Goal: Information Seeking & Learning: Learn about a topic

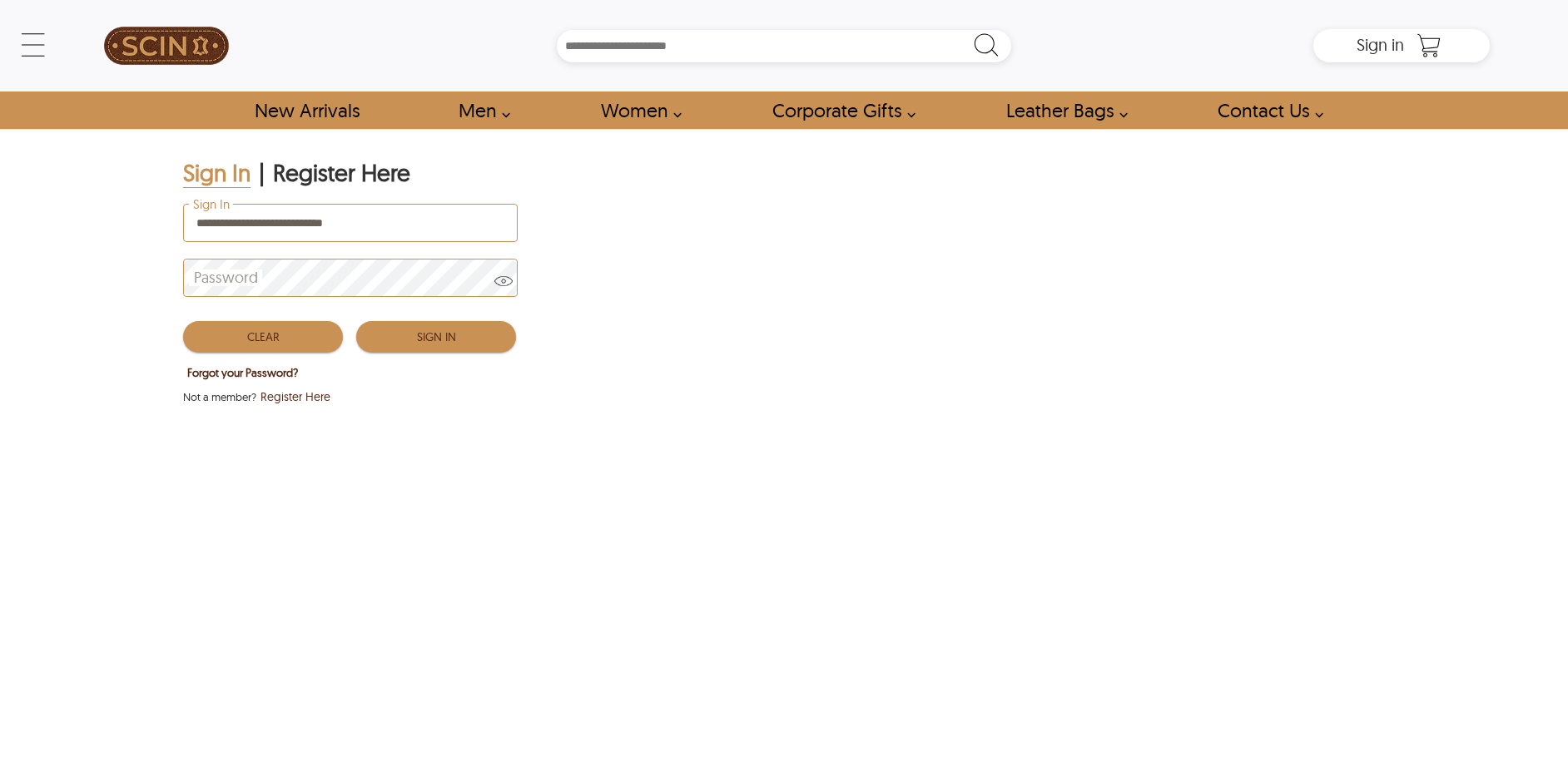
click at [465, 336] on button "Sign In" at bounding box center [436, 337] width 160 height 32
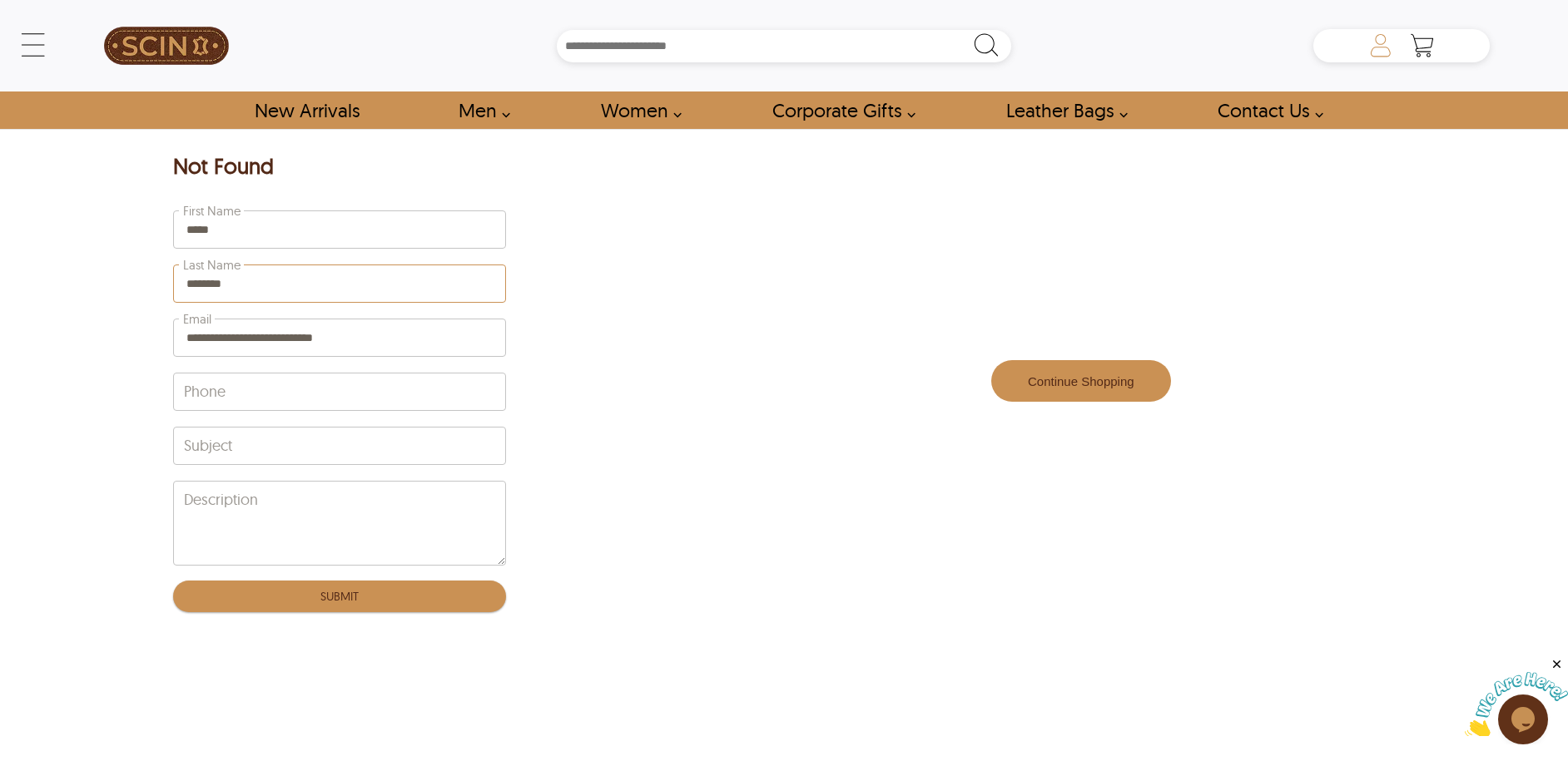
click at [1376, 51] on icon at bounding box center [1381, 46] width 34 height 33
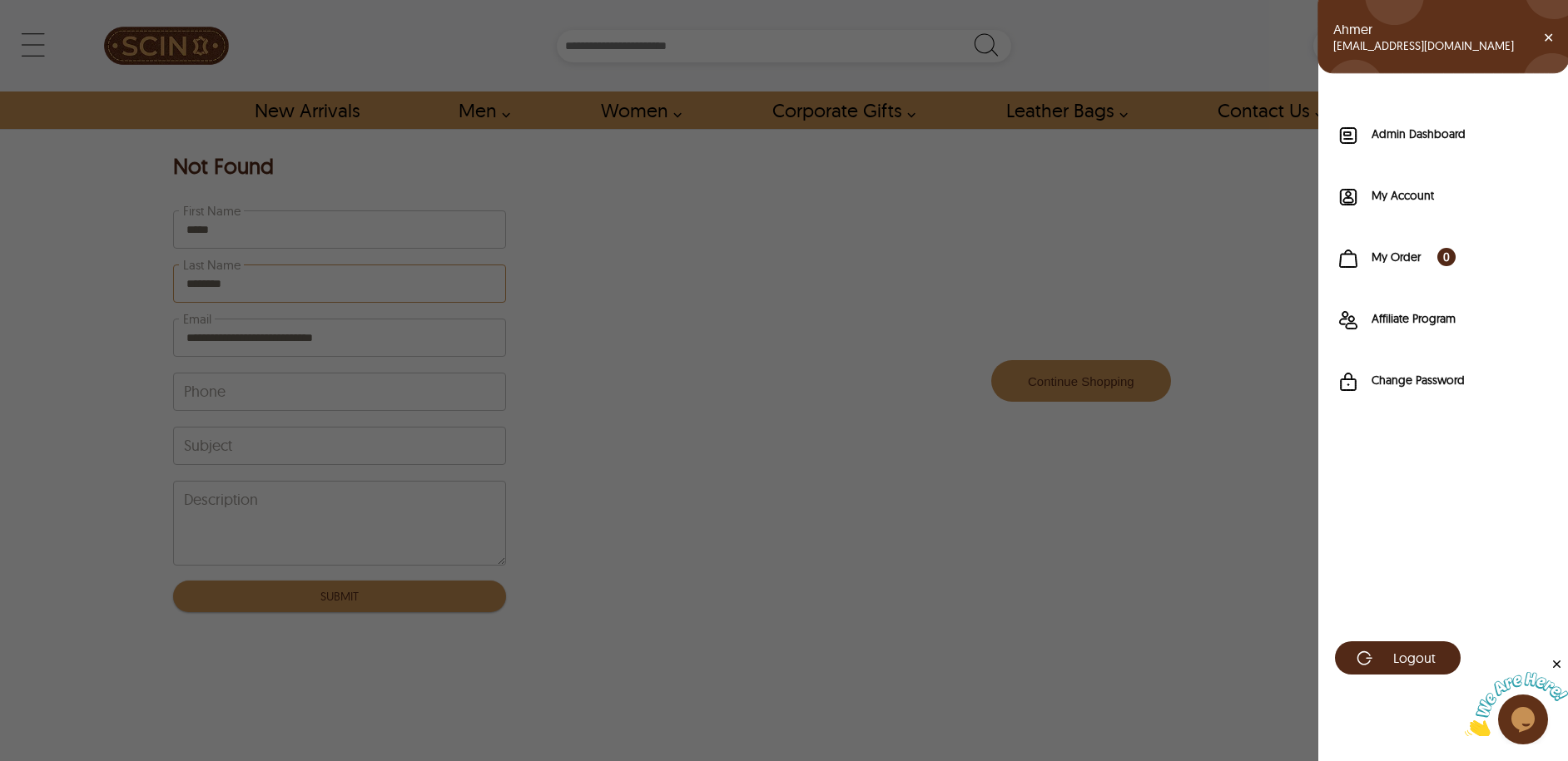
click at [1401, 122] on div "Admin Dashboard" at bounding box center [1442, 140] width 249 height 61
click at [1402, 127] on label "Admin Dashboard" at bounding box center [1461, 134] width 180 height 17
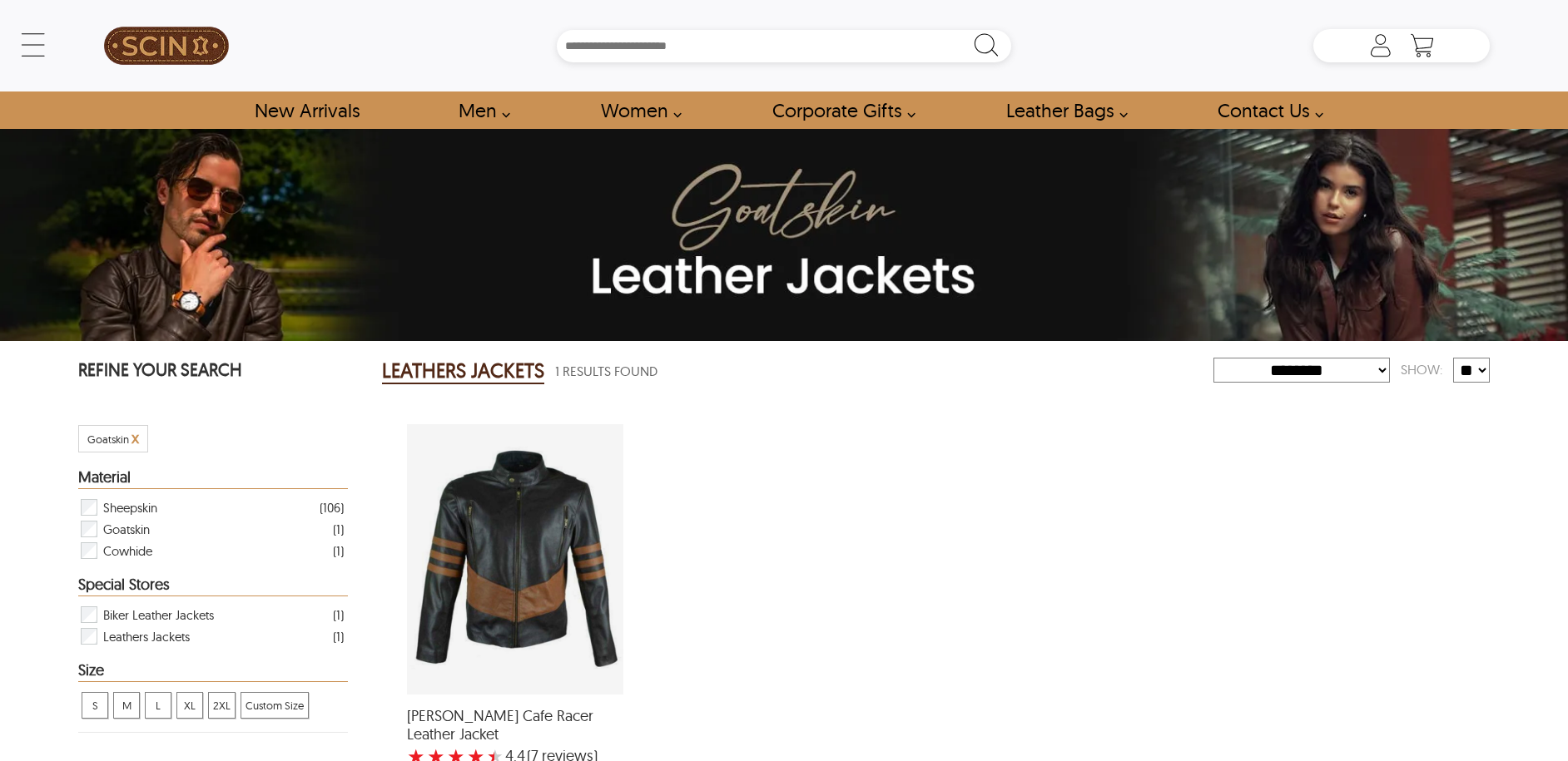
select select "********"
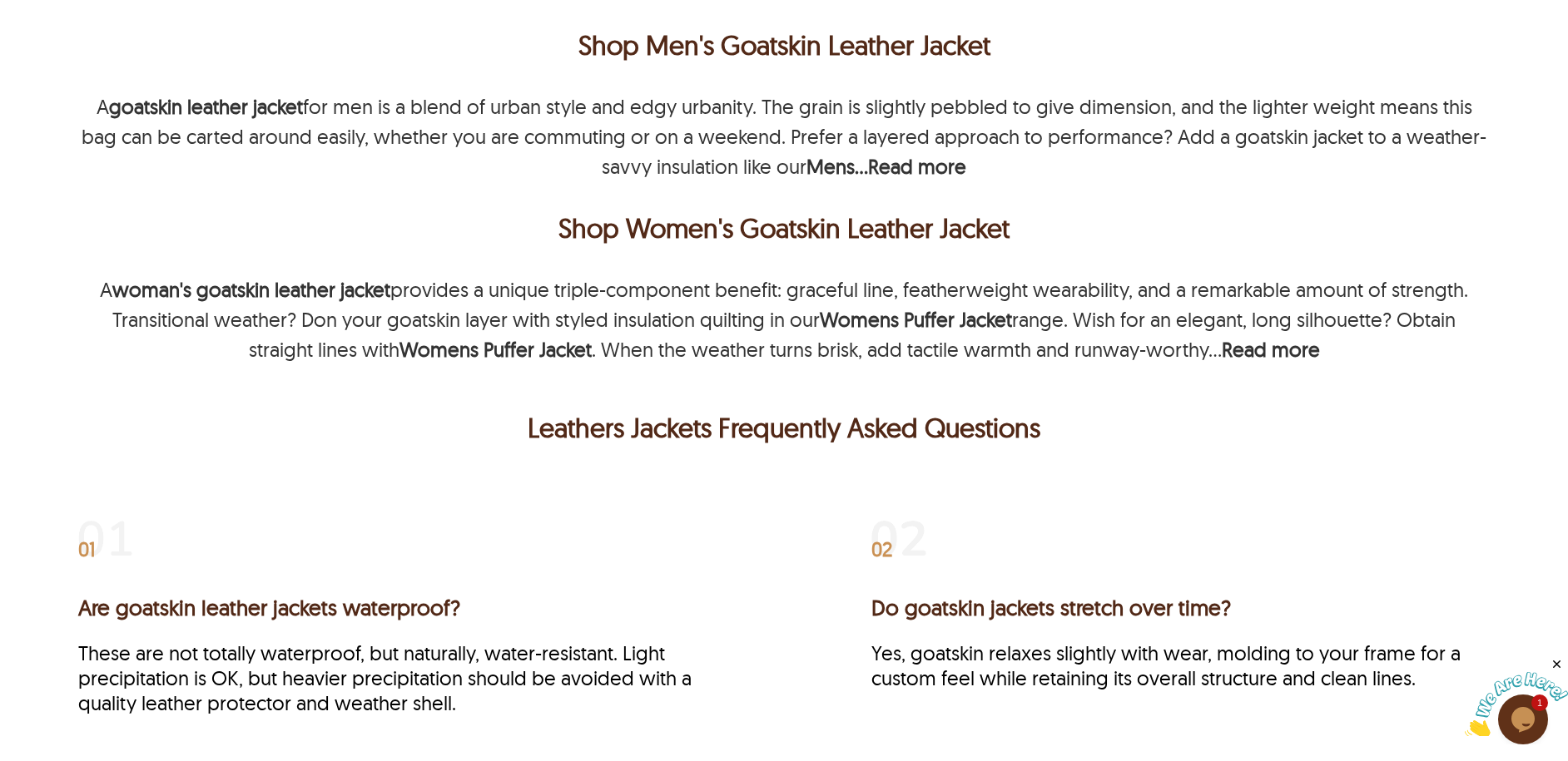
scroll to position [1219, 0]
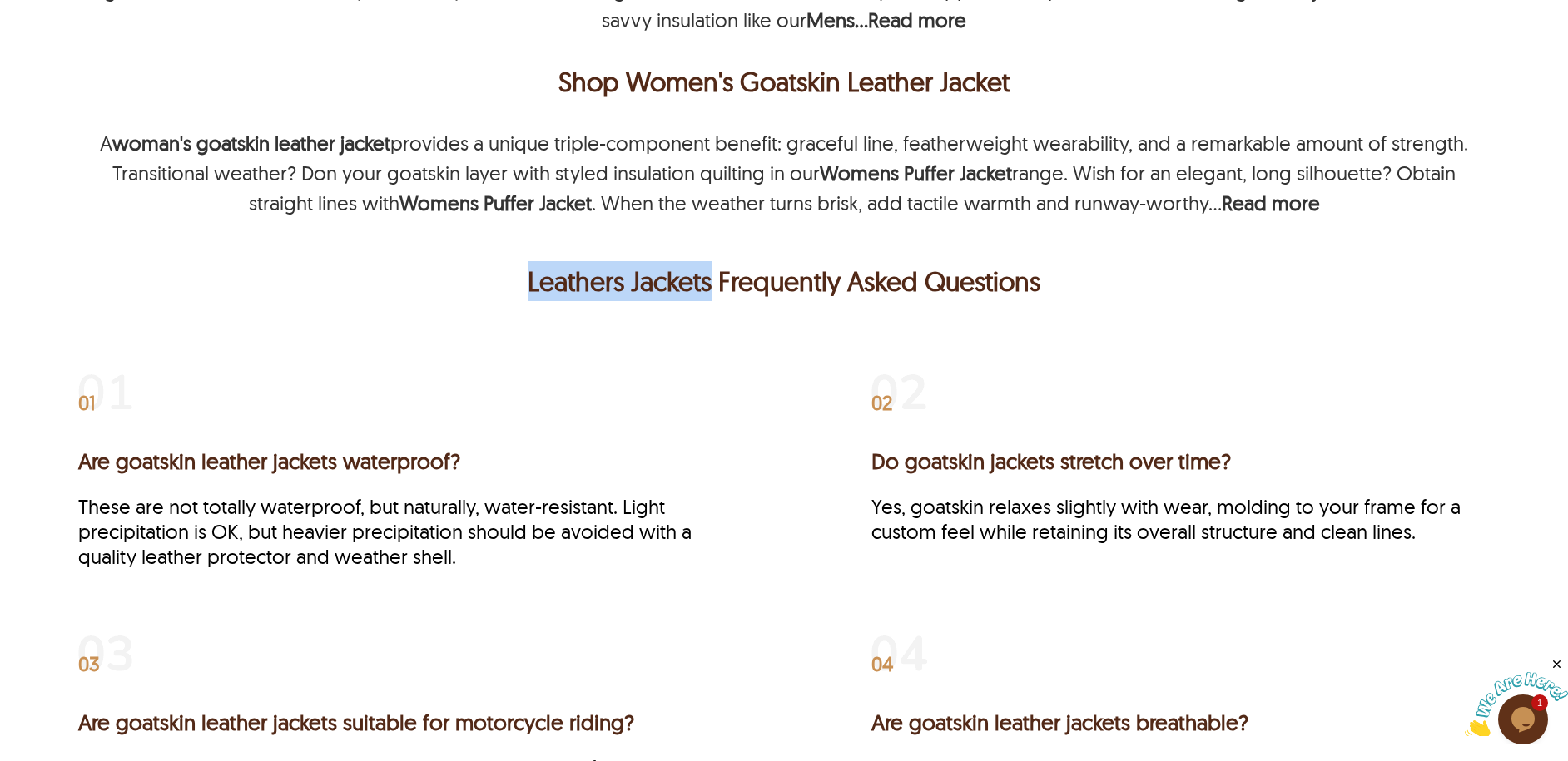
drag, startPoint x: 521, startPoint y: 255, endPoint x: 715, endPoint y: 270, distance: 194.6
click at [715, 270] on p "Leathers Jackets Frequently Asked Questions" at bounding box center [784, 281] width 1403 height 40
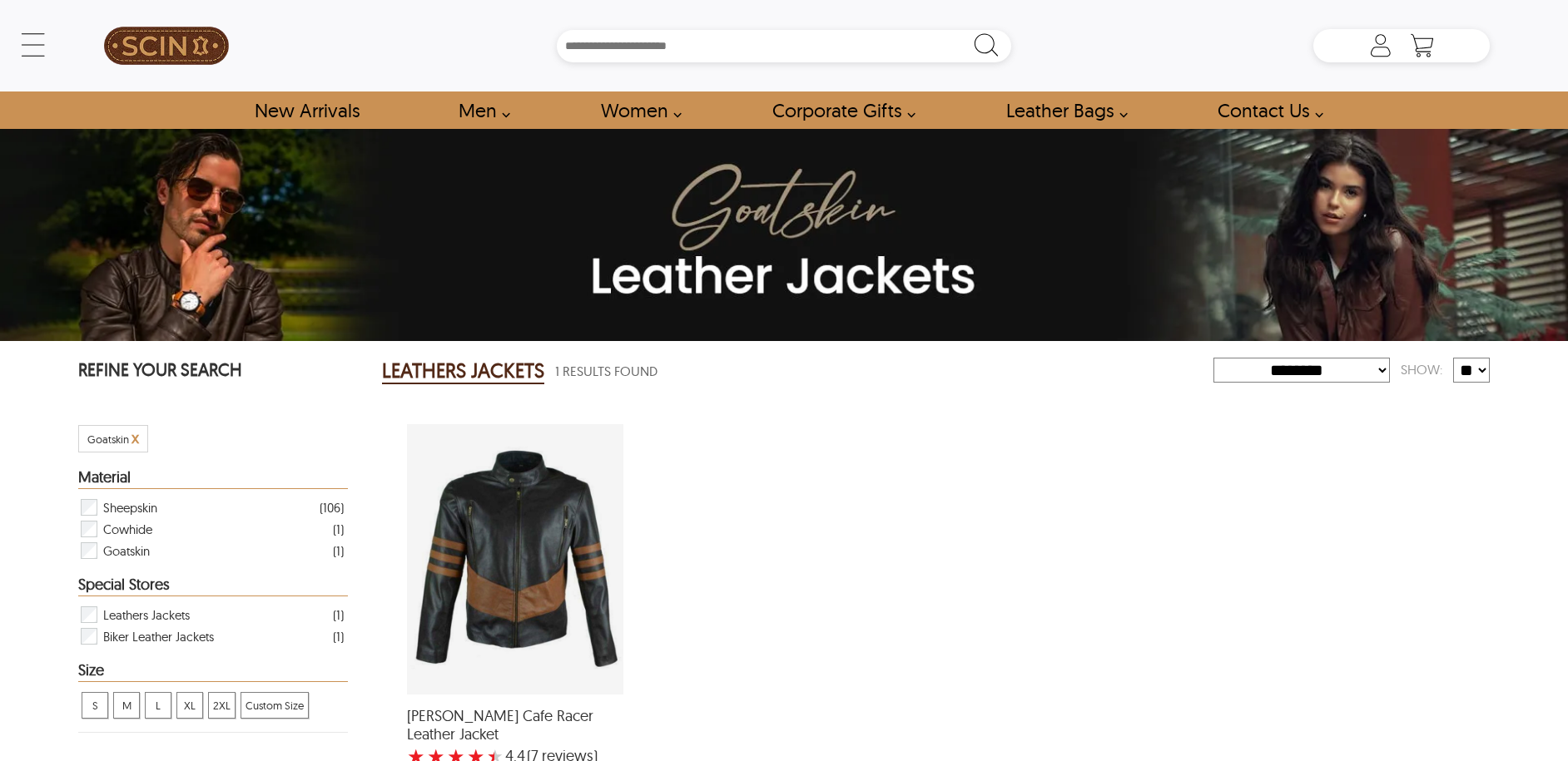
select select "********"
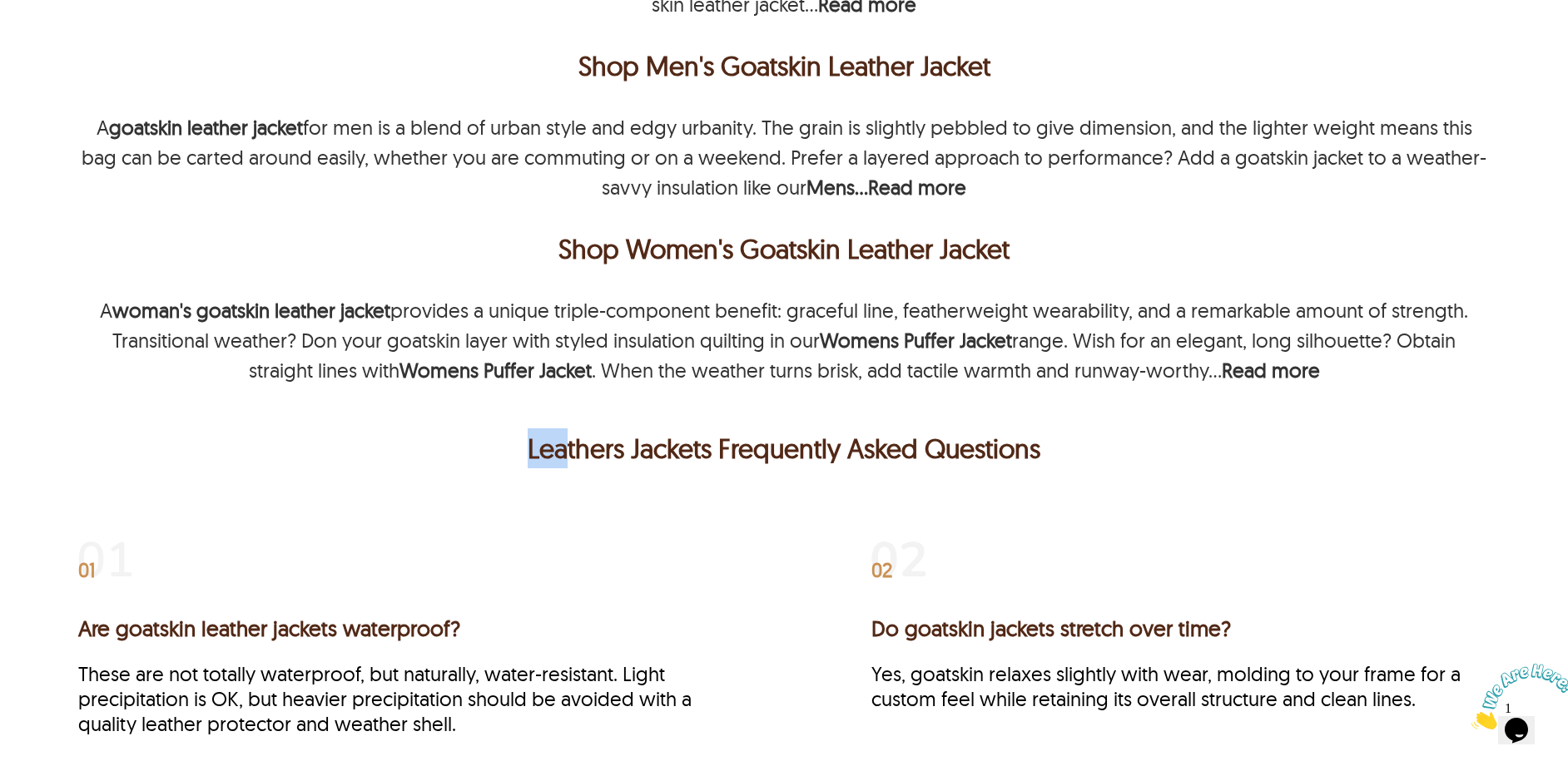
drag, startPoint x: 535, startPoint y: 429, endPoint x: 565, endPoint y: 429, distance: 30.0
click at [565, 429] on p "Leathers Jackets Frequently Asked Questions" at bounding box center [784, 448] width 1403 height 40
click at [556, 439] on p "Leathers Jackets Frequently Asked Questions" at bounding box center [784, 448] width 1403 height 40
drag, startPoint x: 518, startPoint y: 426, endPoint x: 706, endPoint y: 434, distance: 188.2
click at [706, 434] on p "Leathers Jackets Frequently Asked Questions" at bounding box center [784, 448] width 1403 height 40
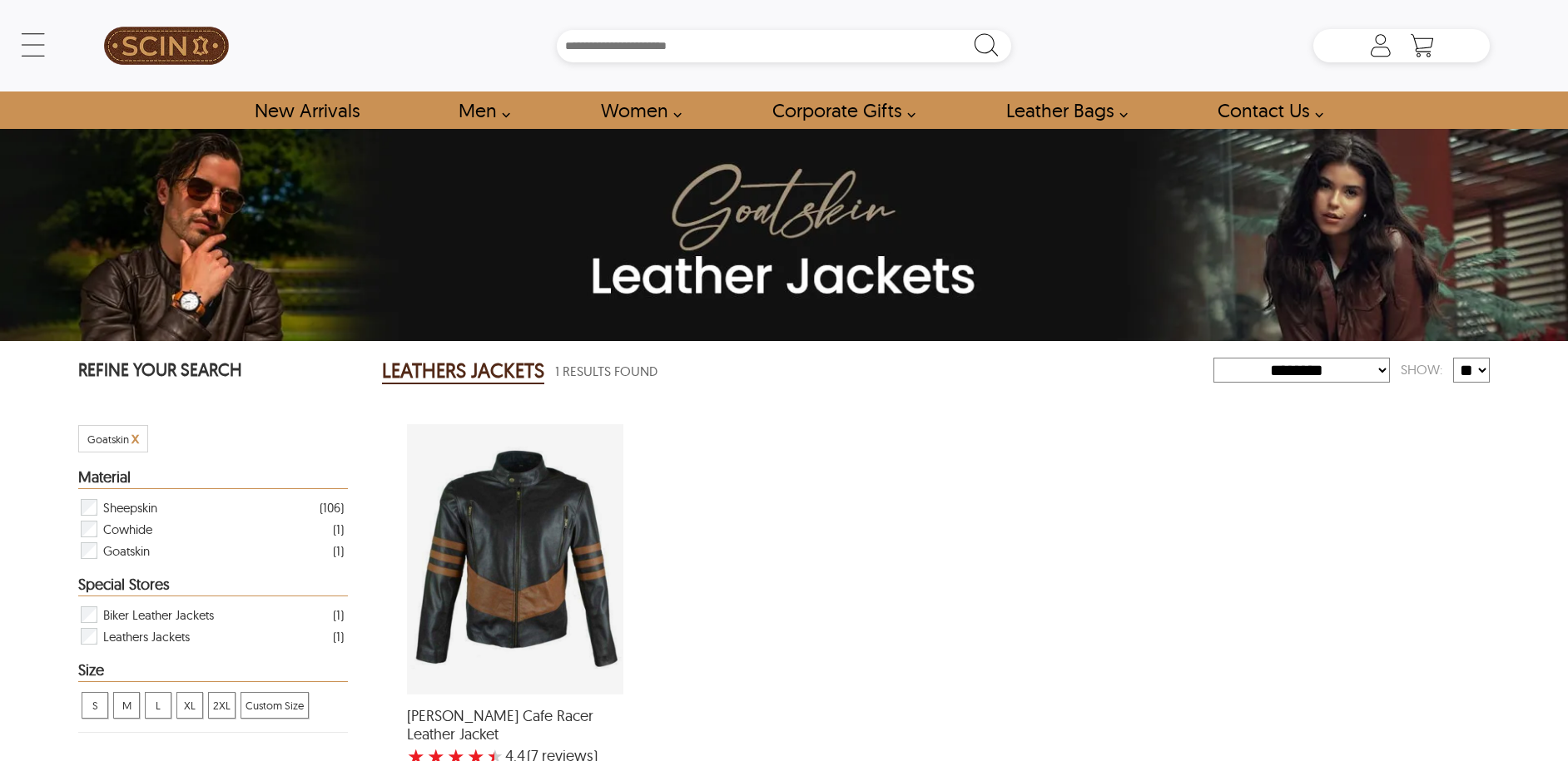
select select "********"
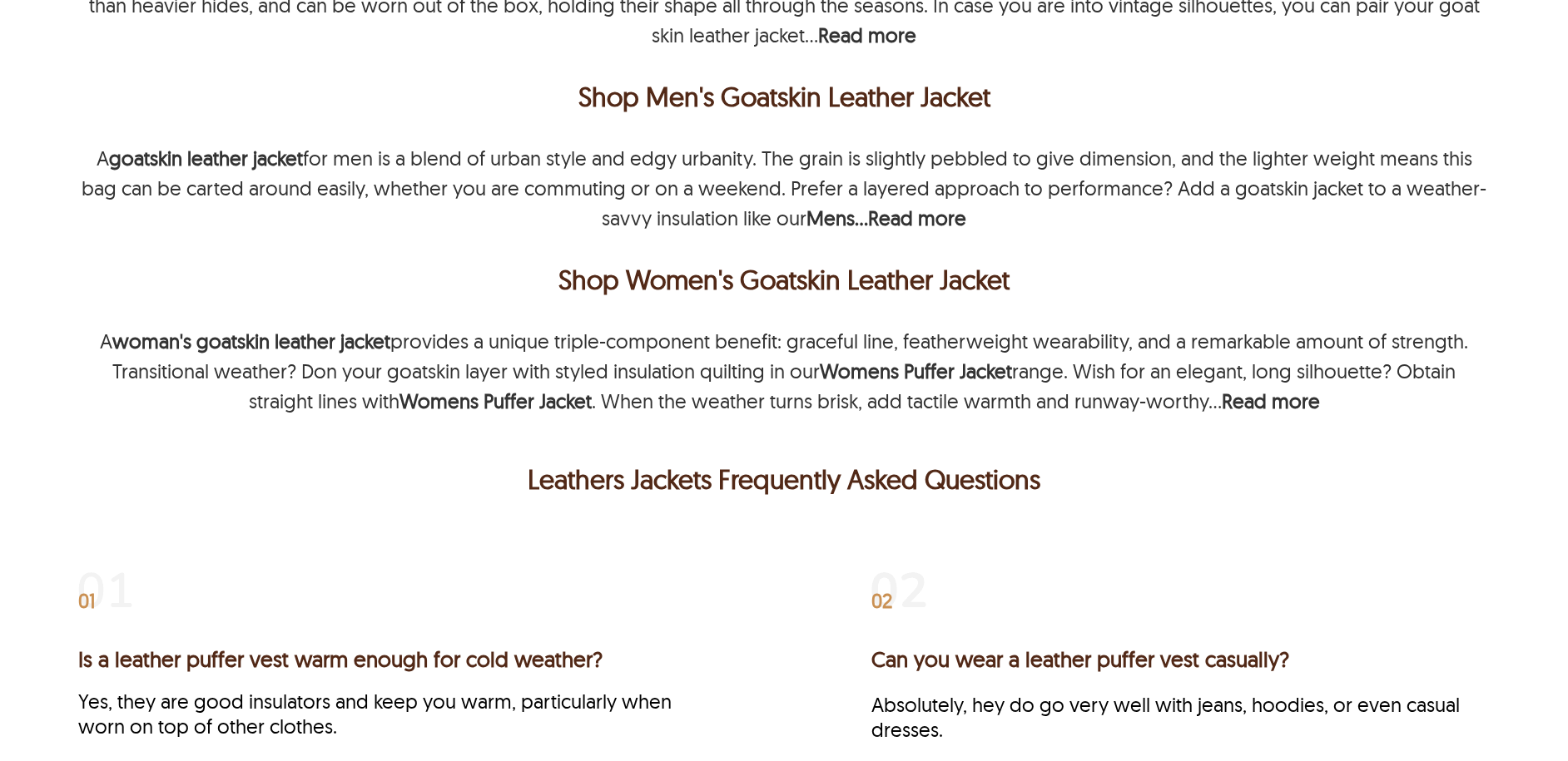
scroll to position [1281, 0]
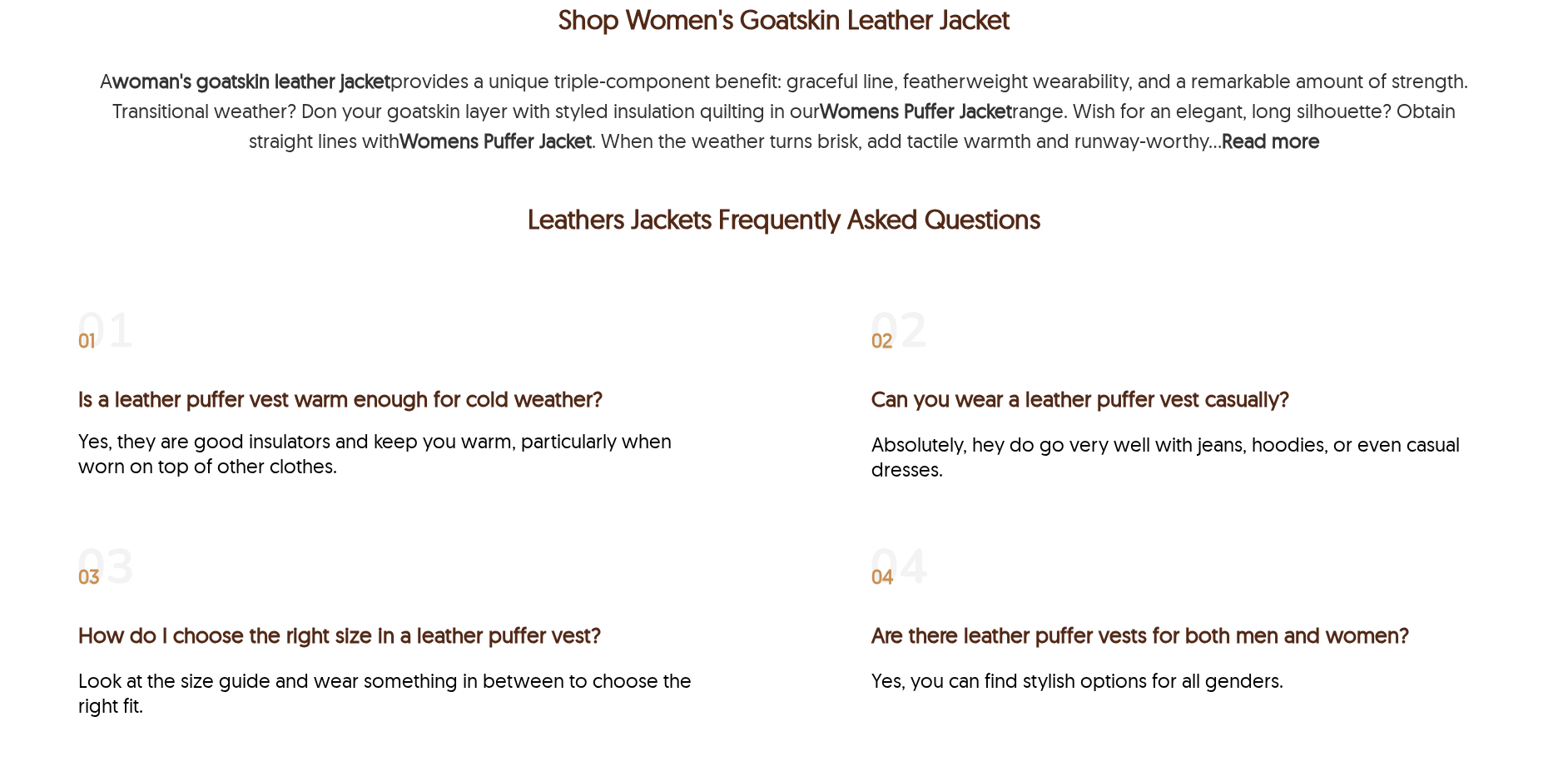
drag, startPoint x: 570, startPoint y: 380, endPoint x: 262, endPoint y: 396, distance: 308.4
click at [262, 396] on div "Is a leather puffer vest warm enough for cold weather? Yes, they are good insul…" at bounding box center [387, 432] width 618 height 92
drag, startPoint x: 580, startPoint y: 199, endPoint x: 708, endPoint y: 194, distance: 128.1
click at [710, 199] on p "Leathers Jackets Frequently Asked Questions" at bounding box center [784, 219] width 1403 height 40
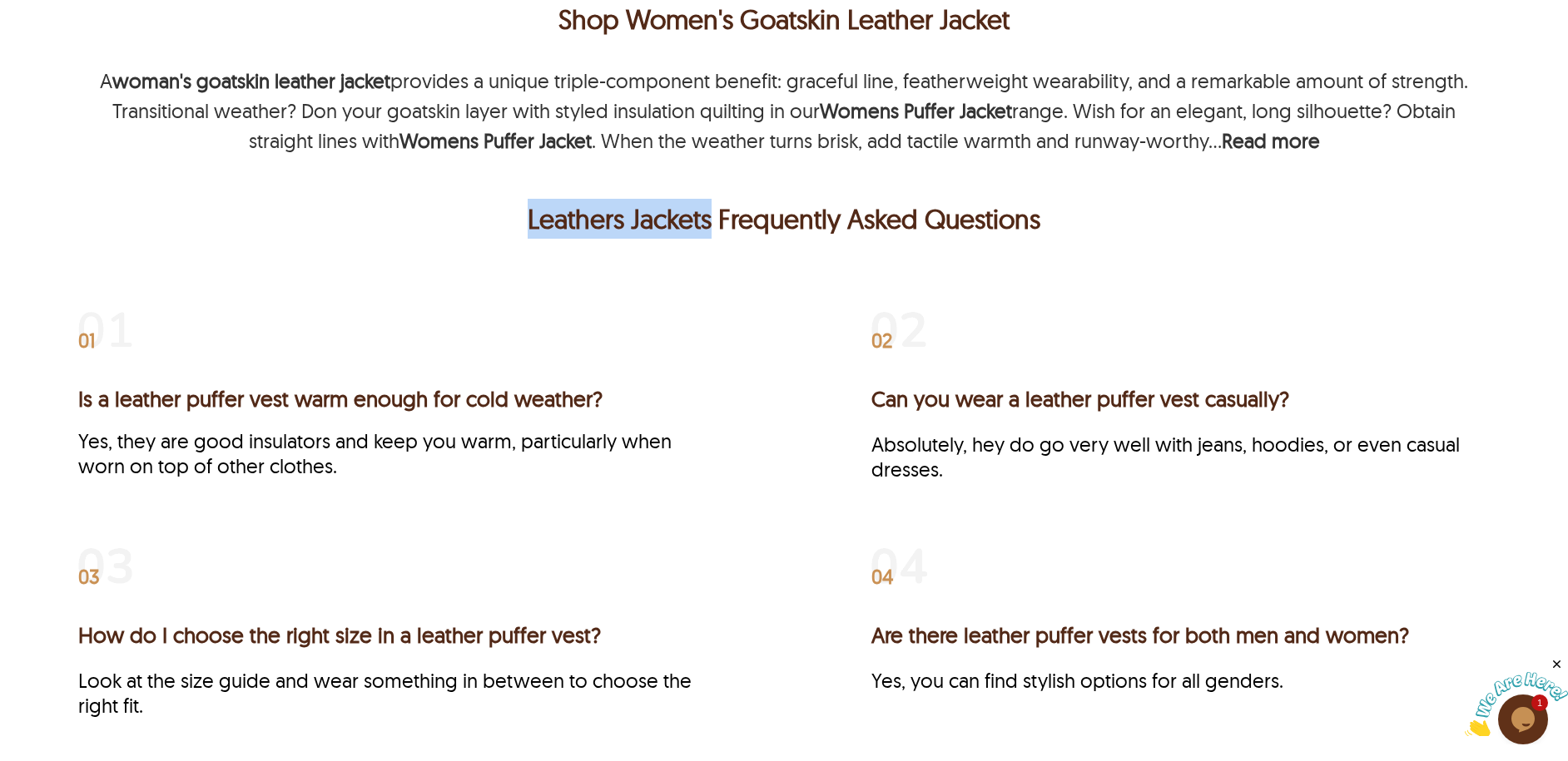
scroll to position [1277, 0]
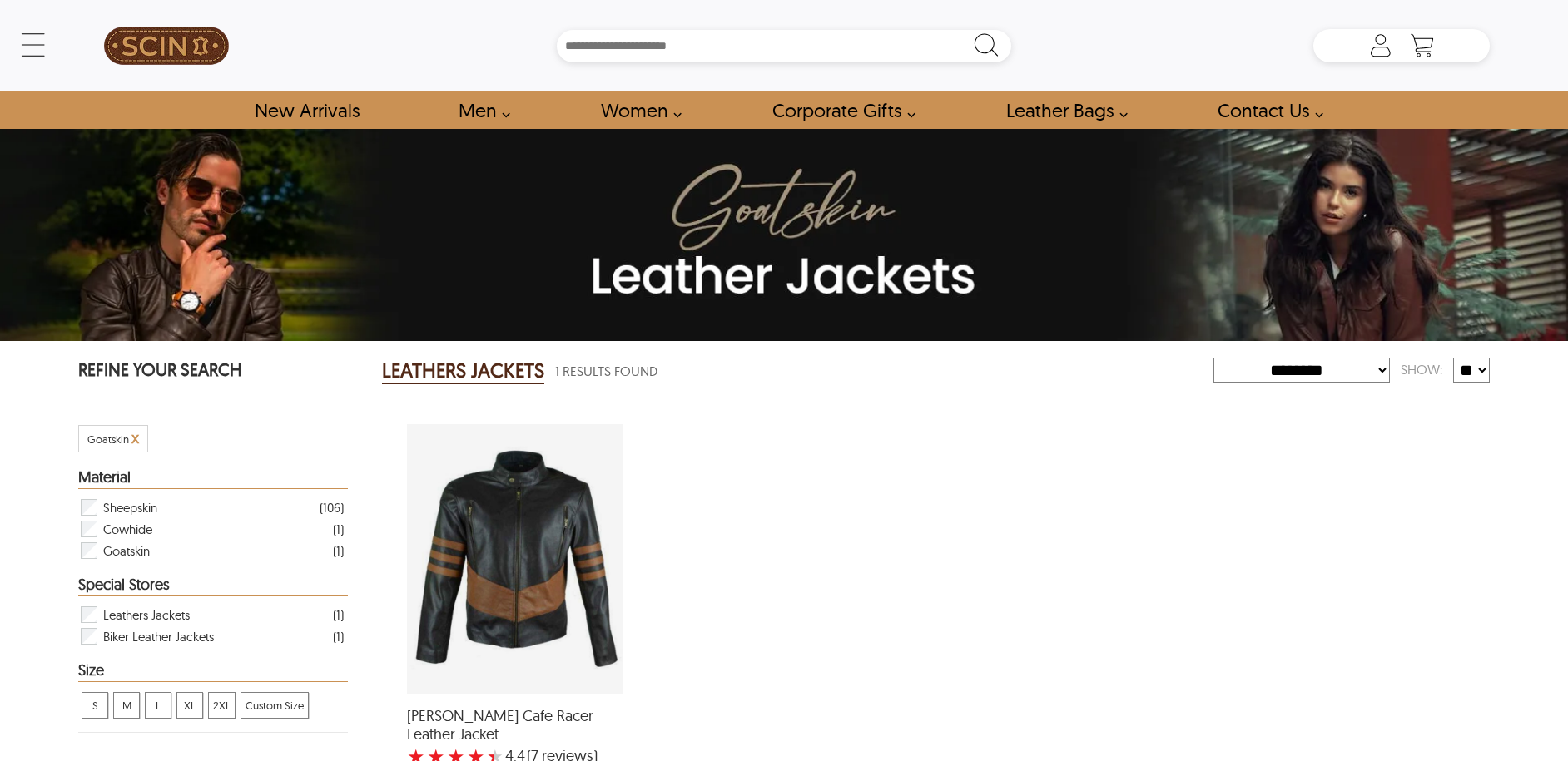
select select "********"
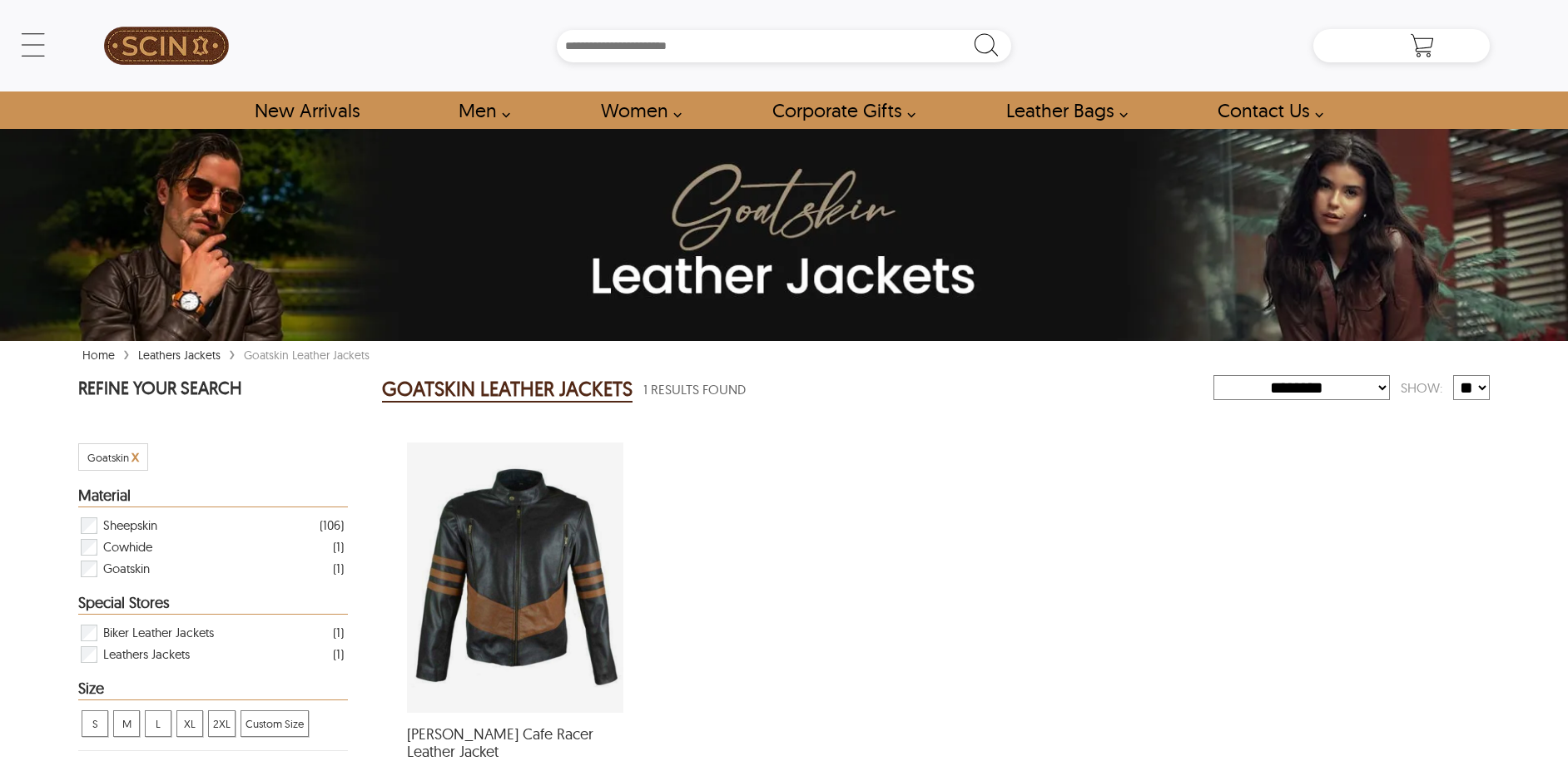
select select "********"
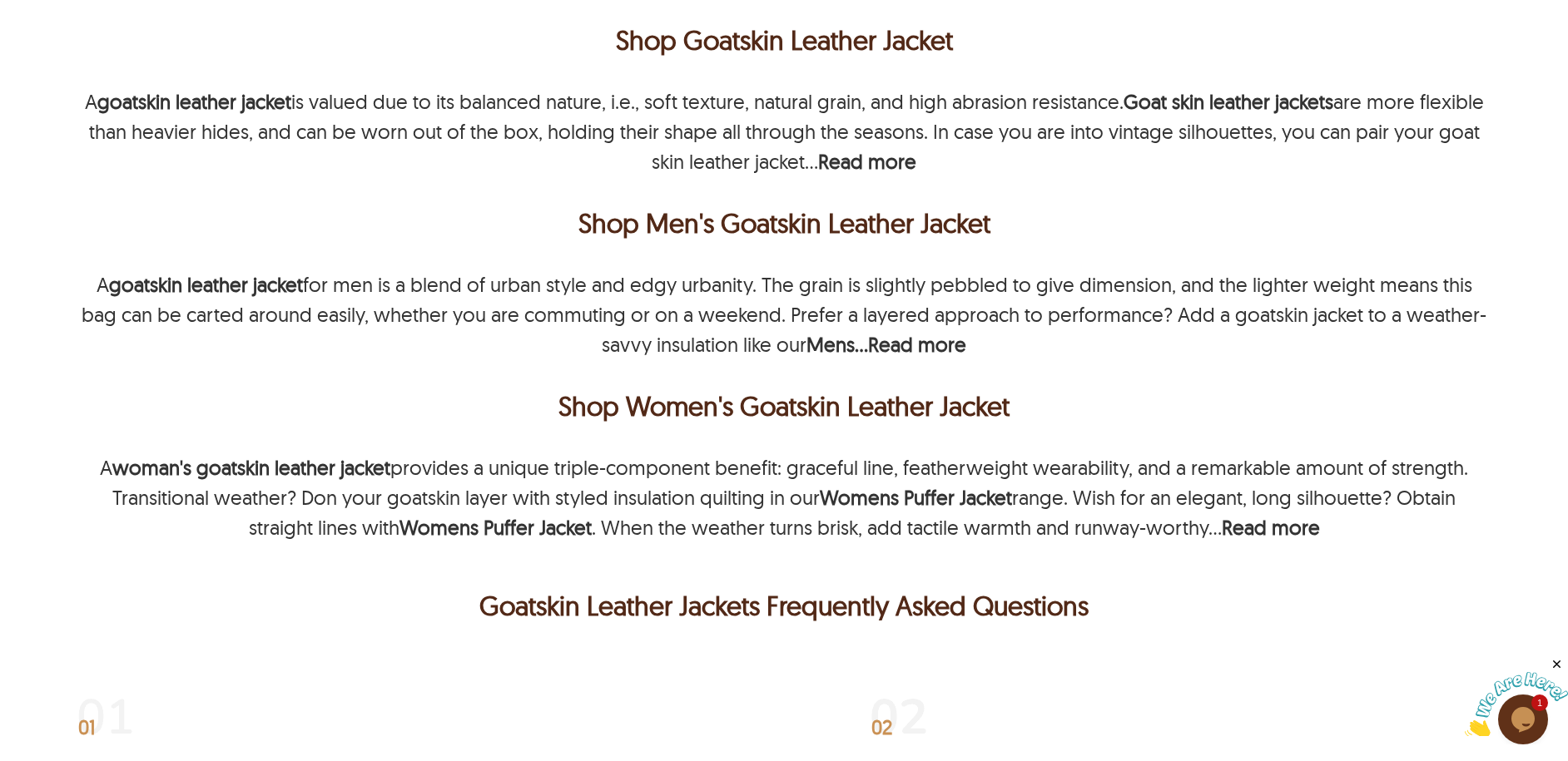
scroll to position [961, 0]
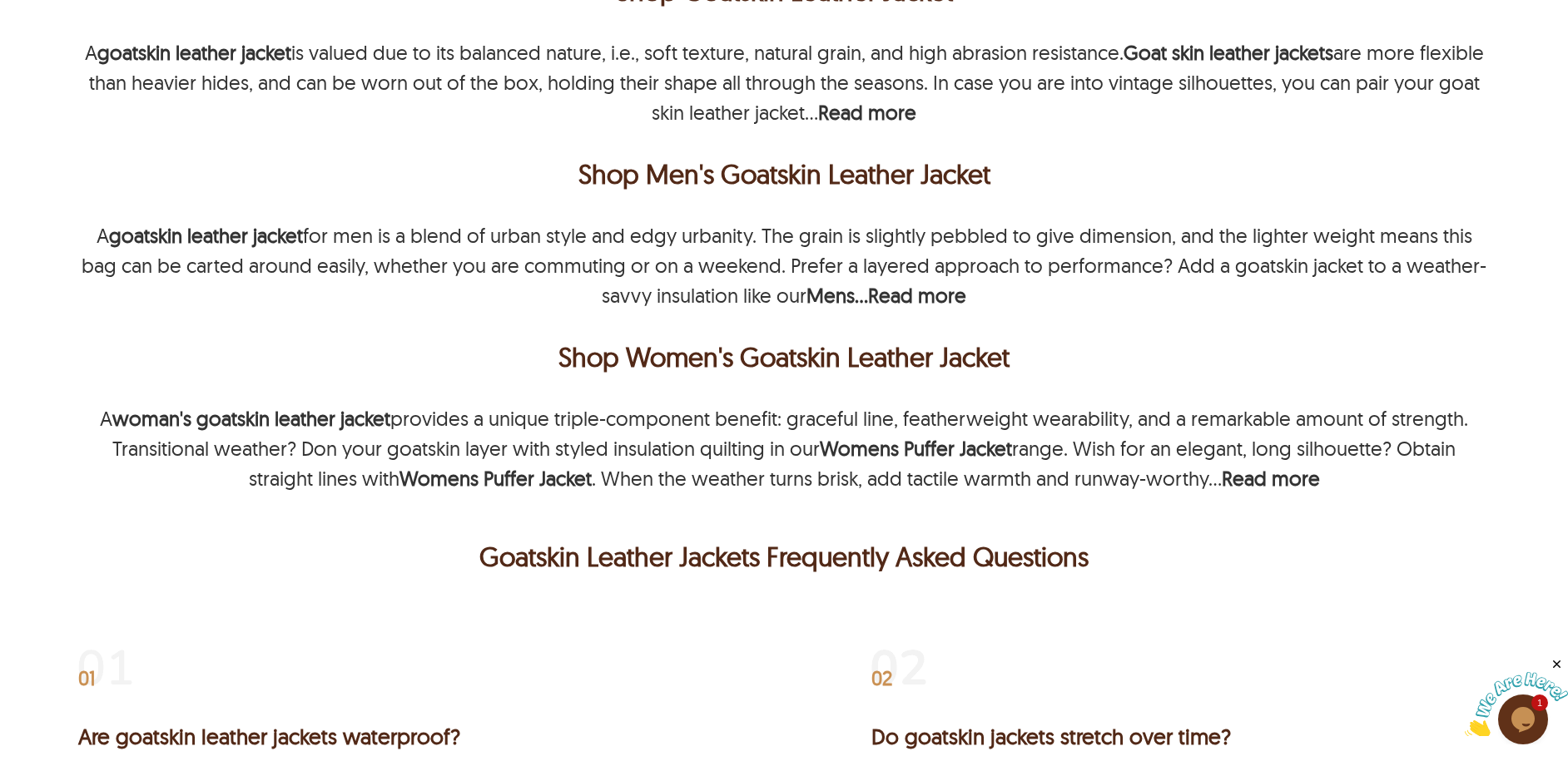
click at [478, 537] on p "Goatskin Leather Jackets Frequently Asked Questions" at bounding box center [784, 556] width 1403 height 40
drag, startPoint x: 474, startPoint y: 537, endPoint x: 757, endPoint y: 537, distance: 283.0
click at [757, 537] on p "Goatskin Leather Jackets Frequently Asked Questions" at bounding box center [784, 556] width 1403 height 40
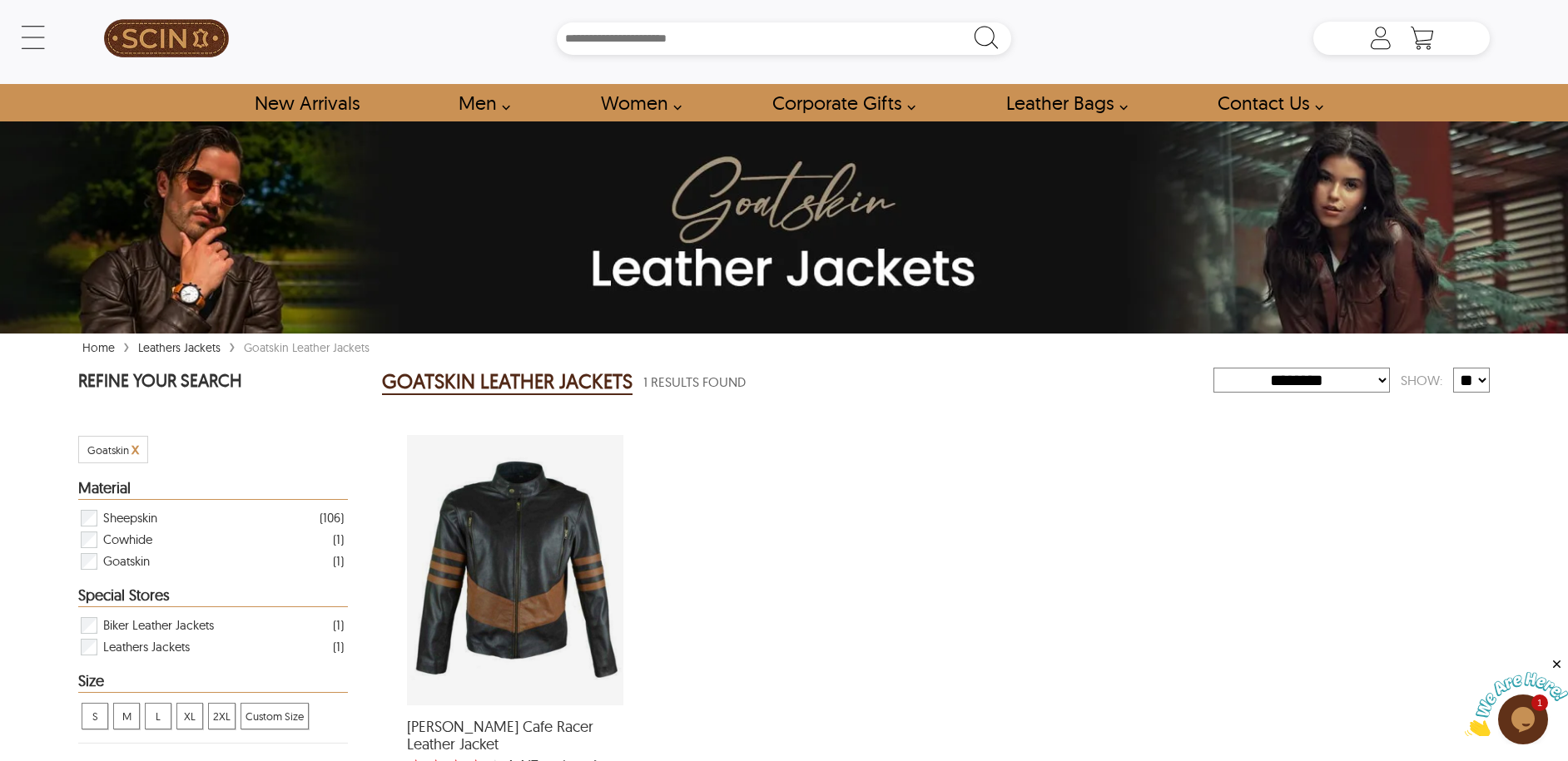
scroll to position [0, 0]
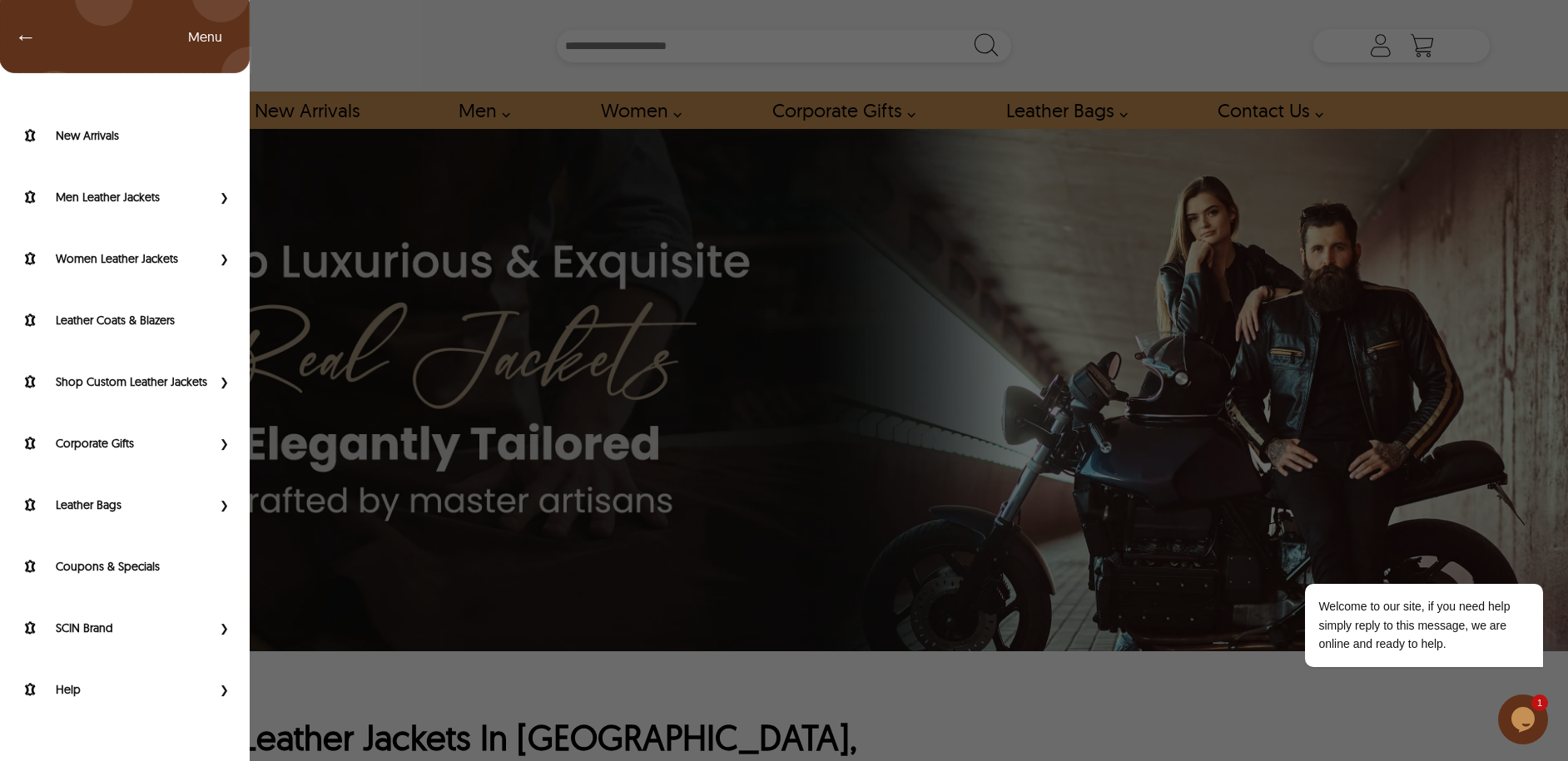
click at [78, 57] on div "← Menu New Arrivals Men Leather Jackets Aviator Leather Jackets Bomber Leather …" at bounding box center [784, 46] width 1412 height 91
click at [120, 198] on label "Men Leather Jackets" at bounding box center [133, 197] width 155 height 17
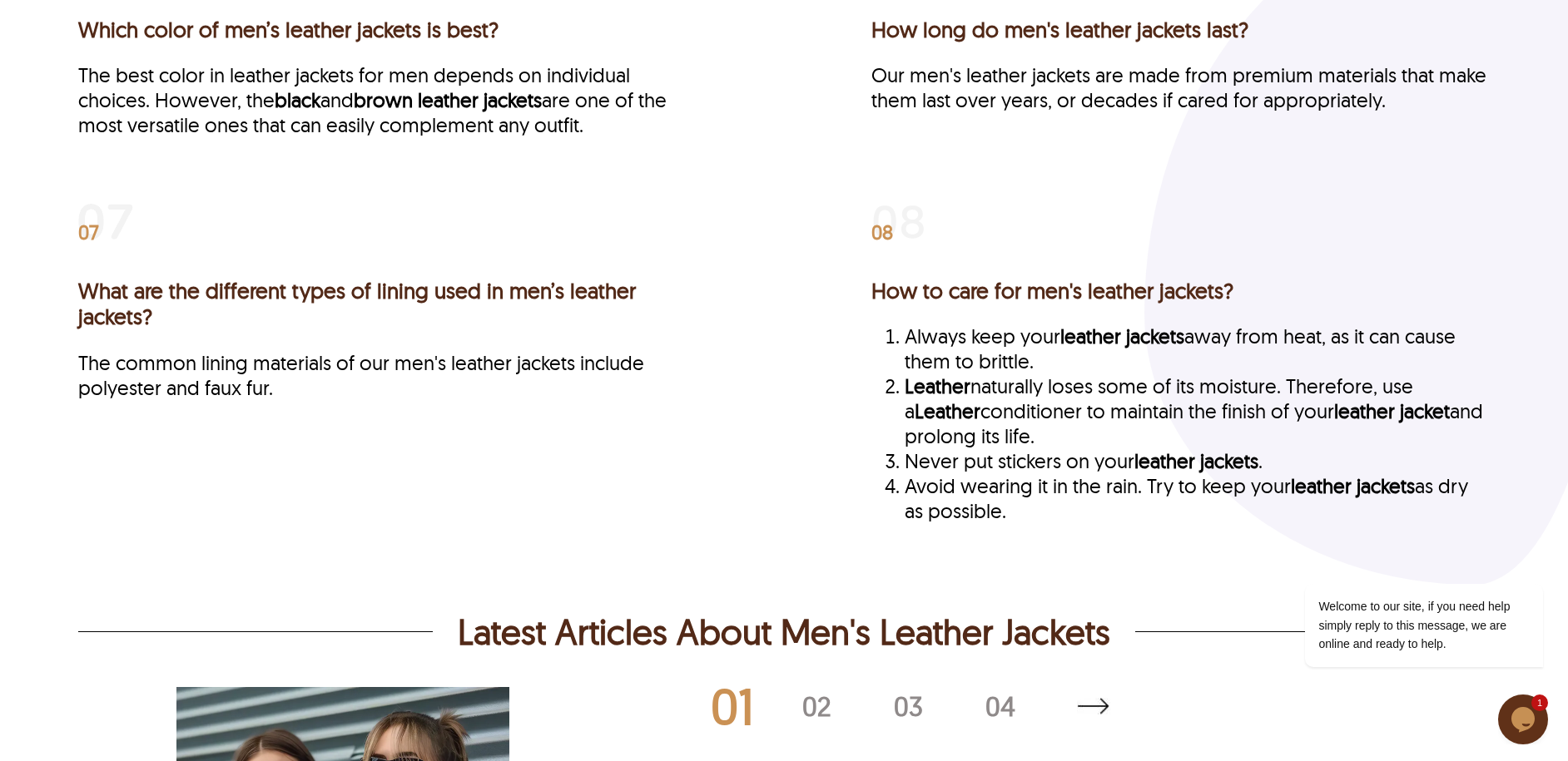
scroll to position [4097, 0]
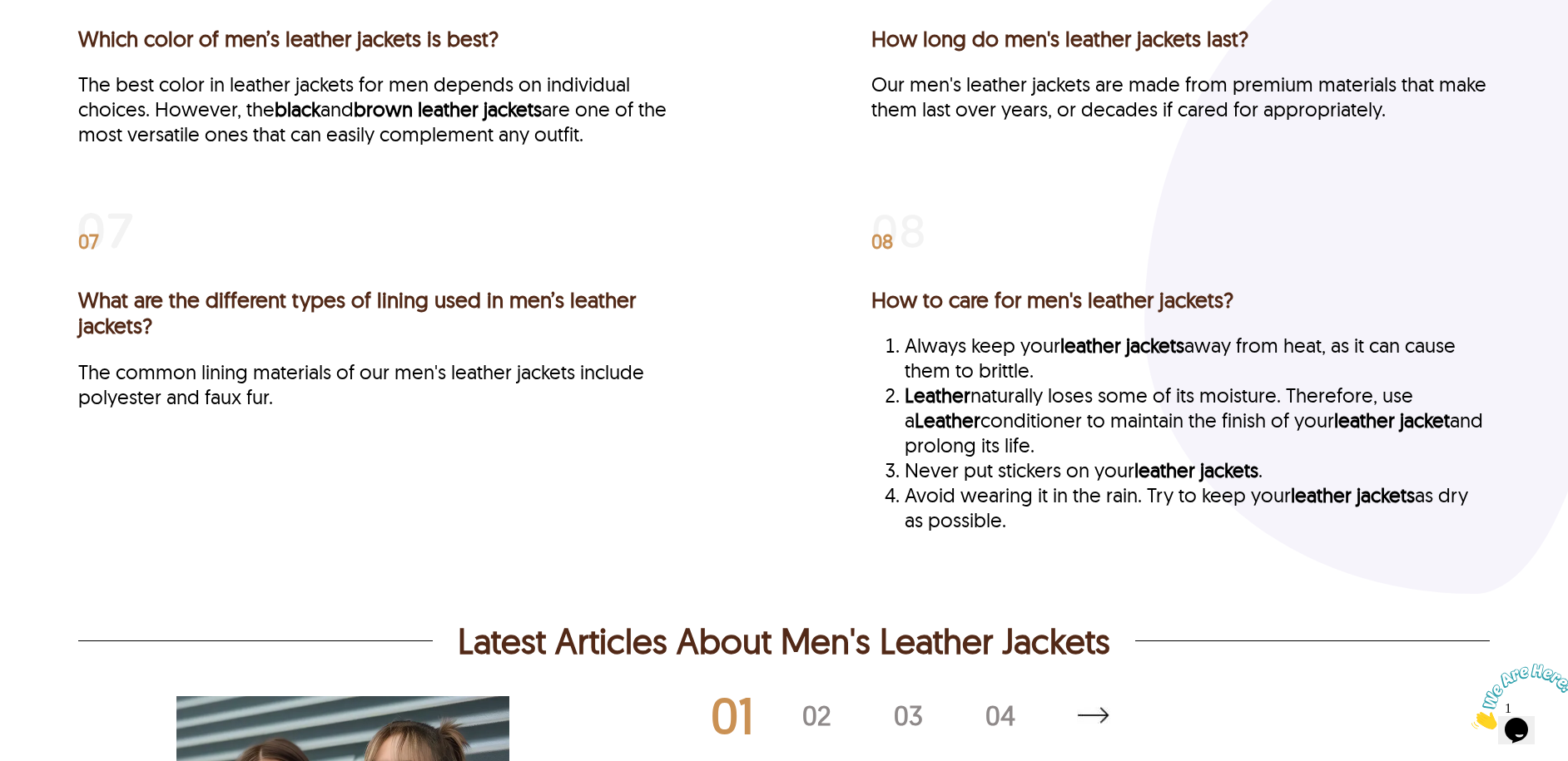
scroll to position [4033, 0]
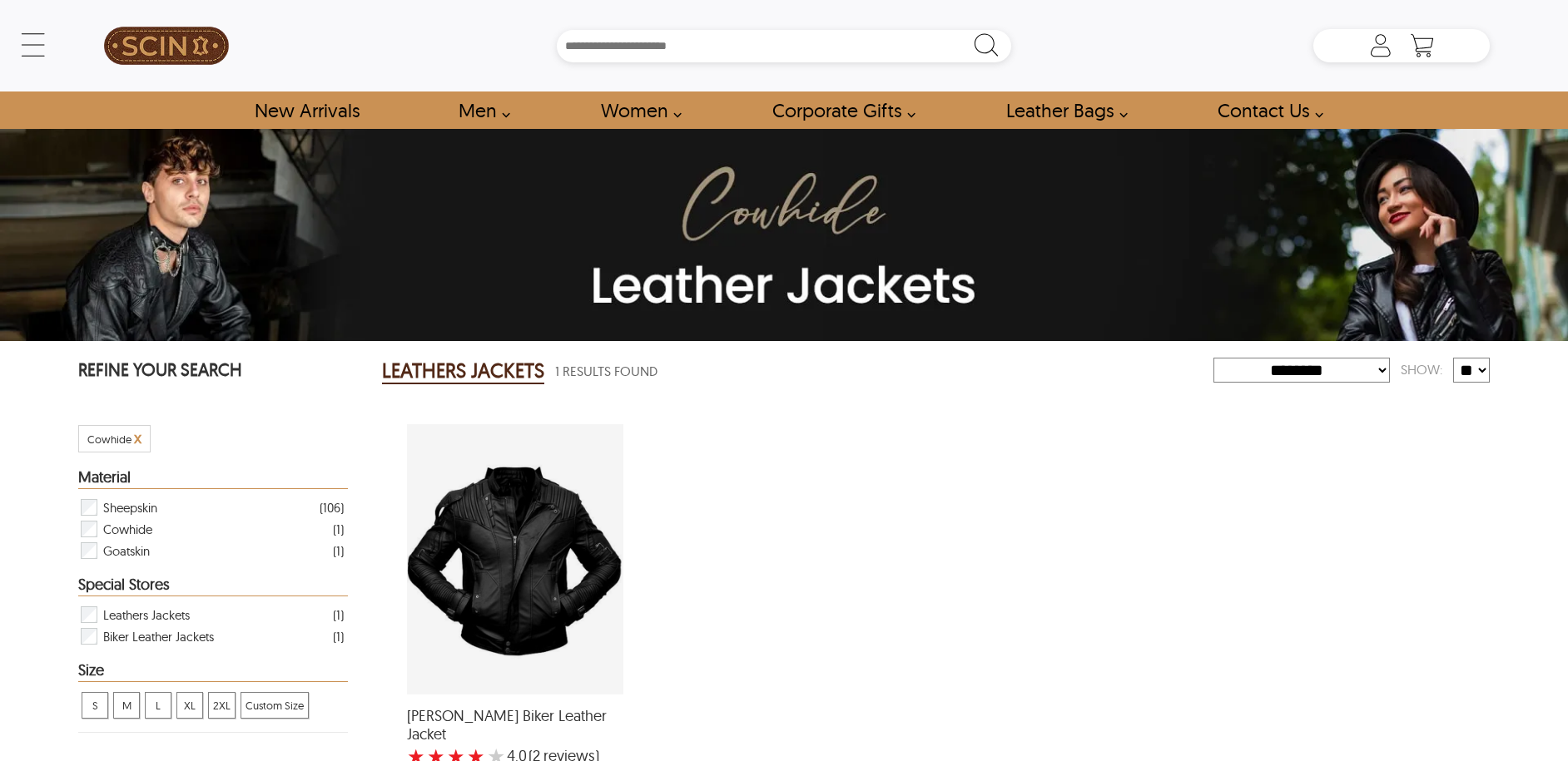
select select "********"
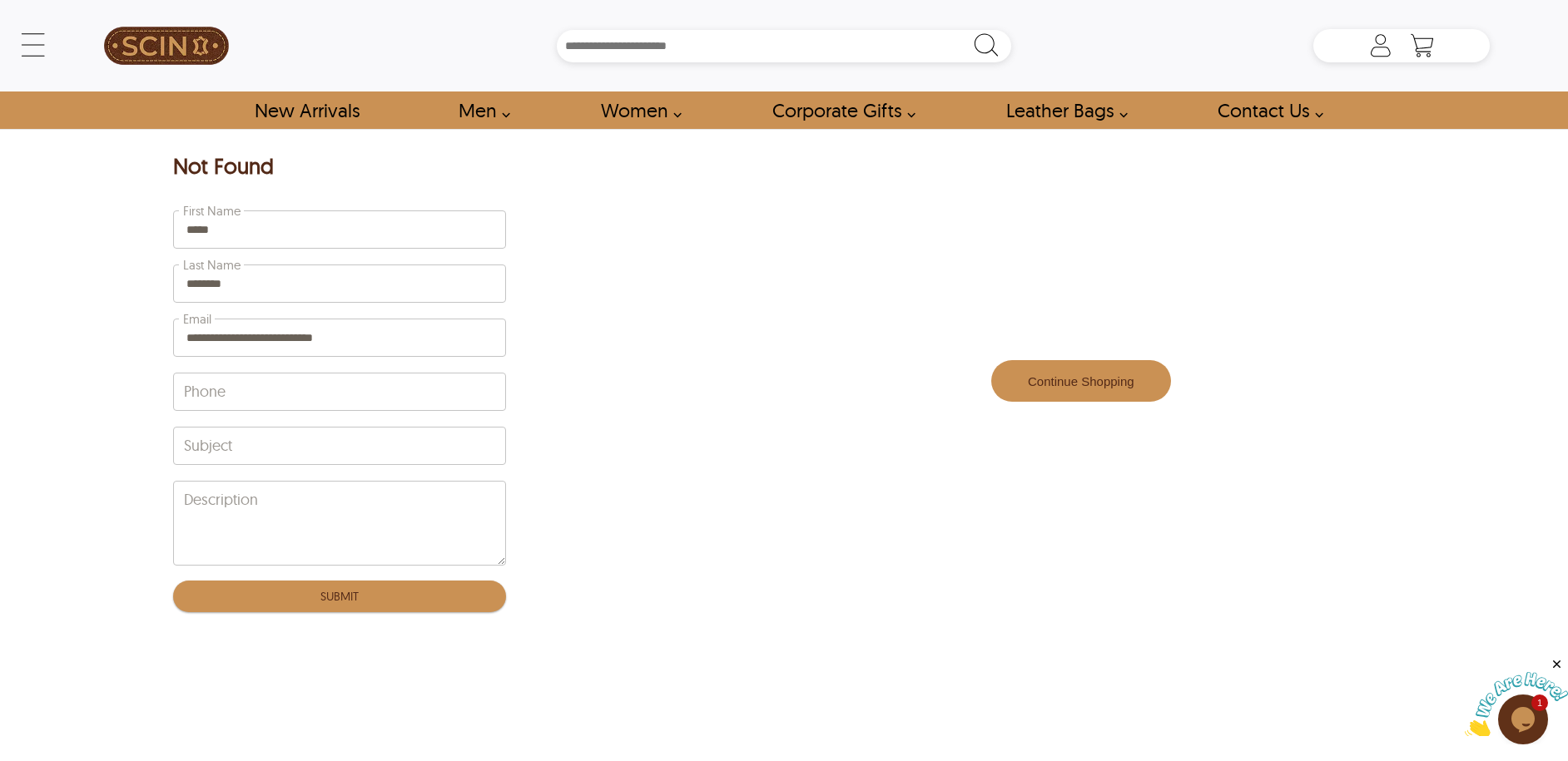
scroll to position [505, 0]
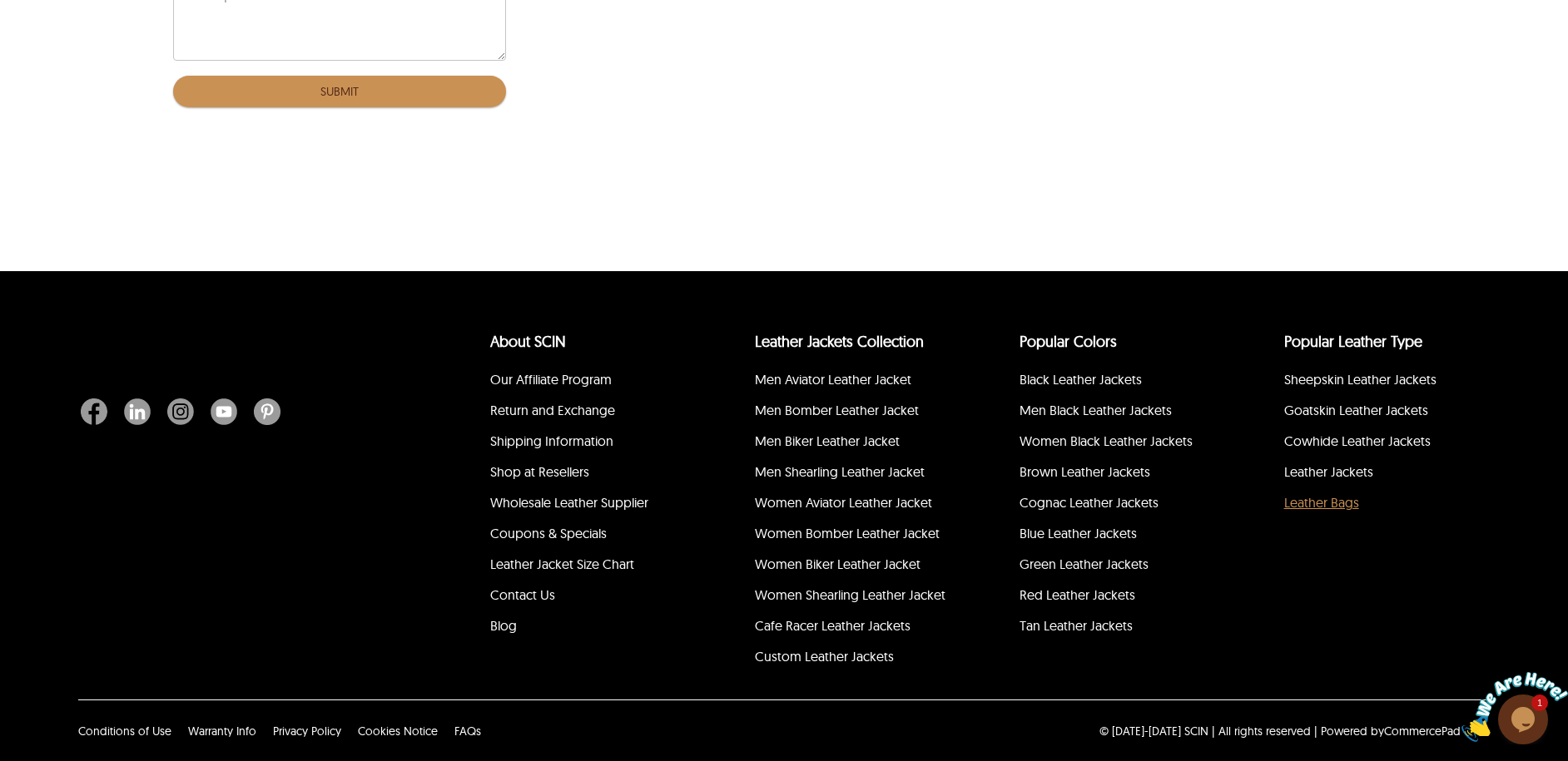
click at [1314, 500] on link "Leather Bags" at bounding box center [1321, 502] width 74 height 17
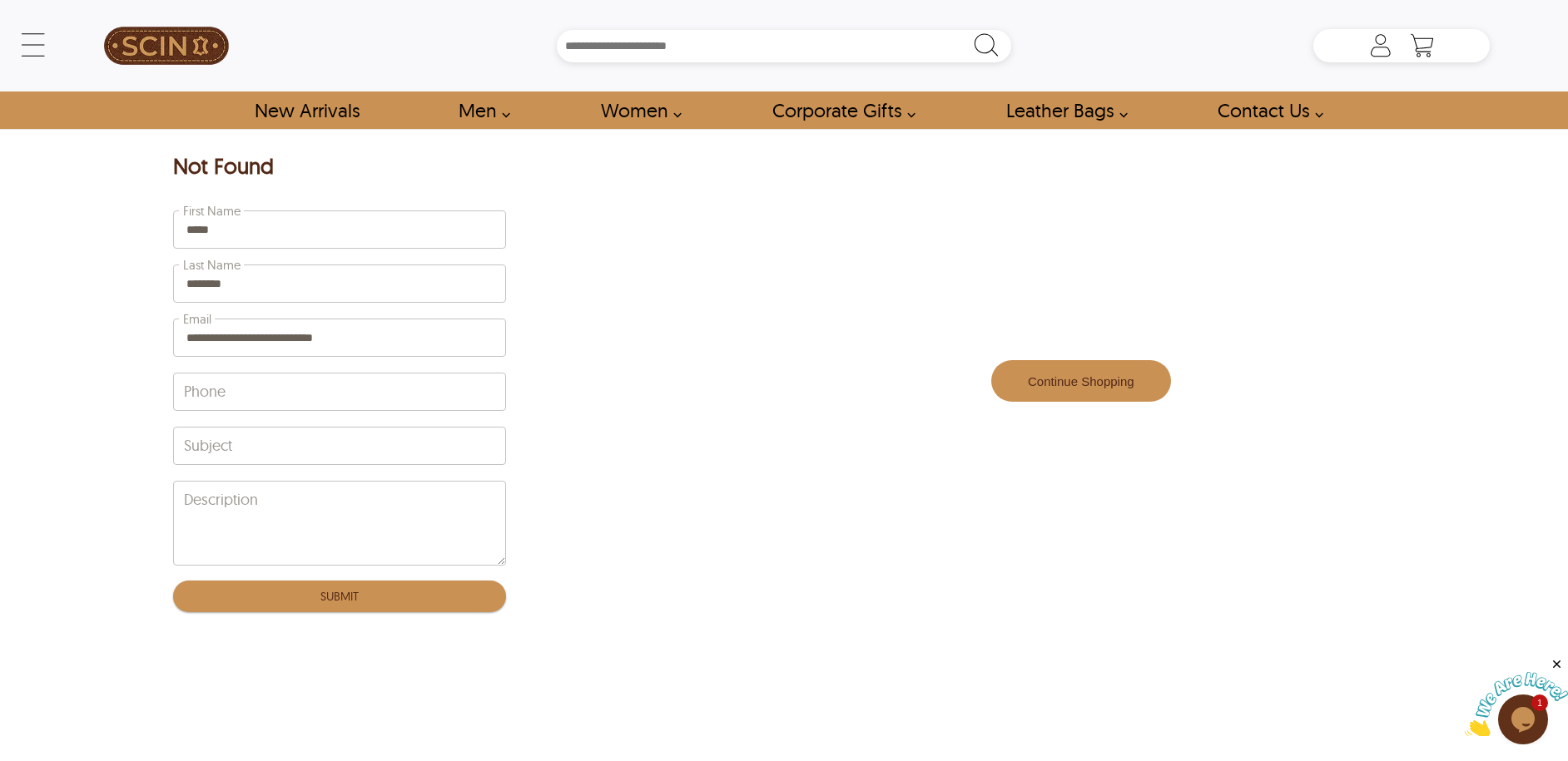
drag, startPoint x: 800, startPoint y: 320, endPoint x: 1052, endPoint y: 231, distance: 267.3
click at [800, 320] on div "**********" at bounding box center [784, 381] width 1254 height 504
click at [1374, 58] on icon at bounding box center [1381, 46] width 34 height 33
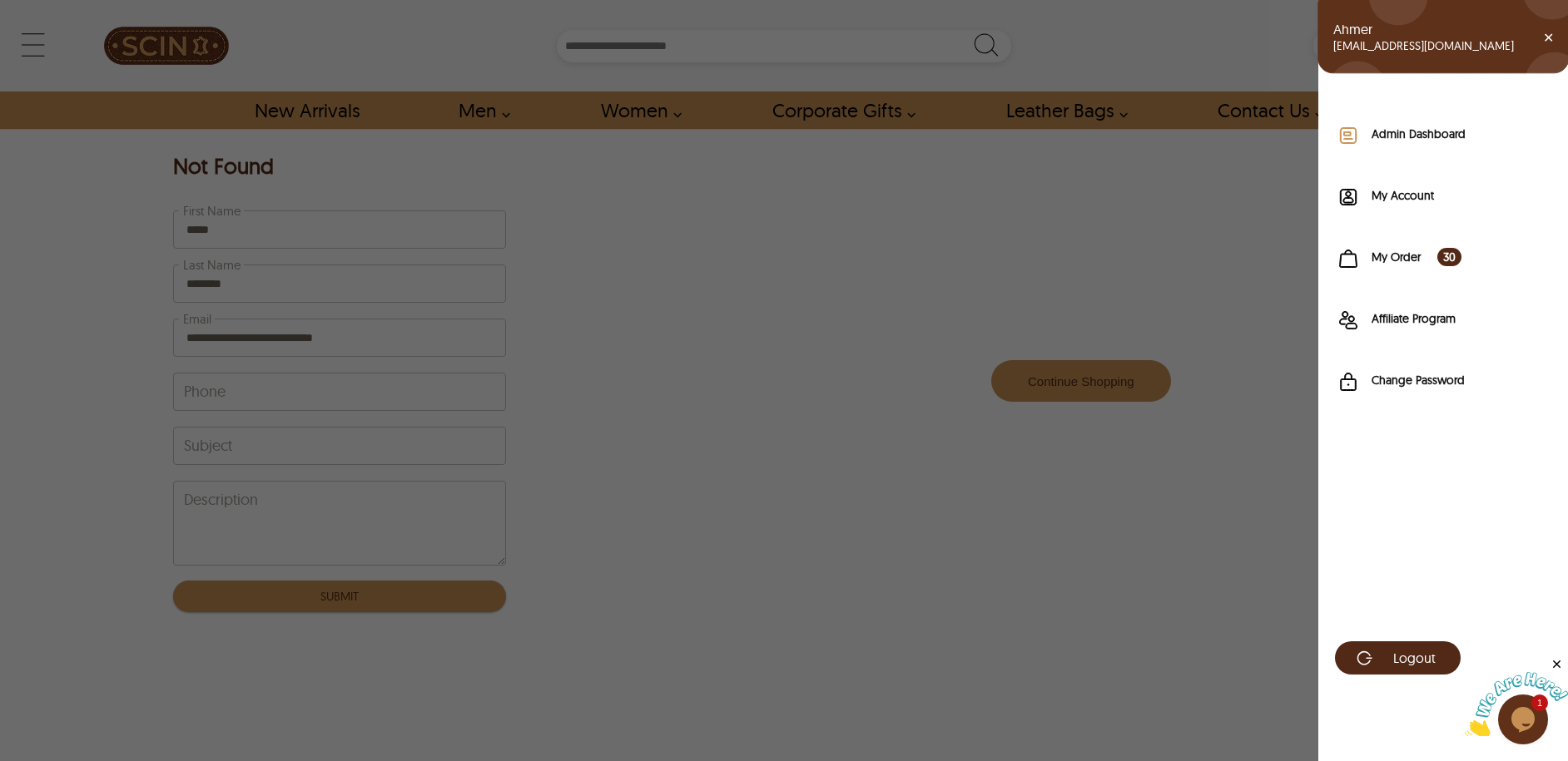
click at [1400, 123] on div "Admin Dashboard" at bounding box center [1442, 140] width 249 height 61
click at [1402, 133] on label "Admin Dashboard" at bounding box center [1461, 134] width 180 height 17
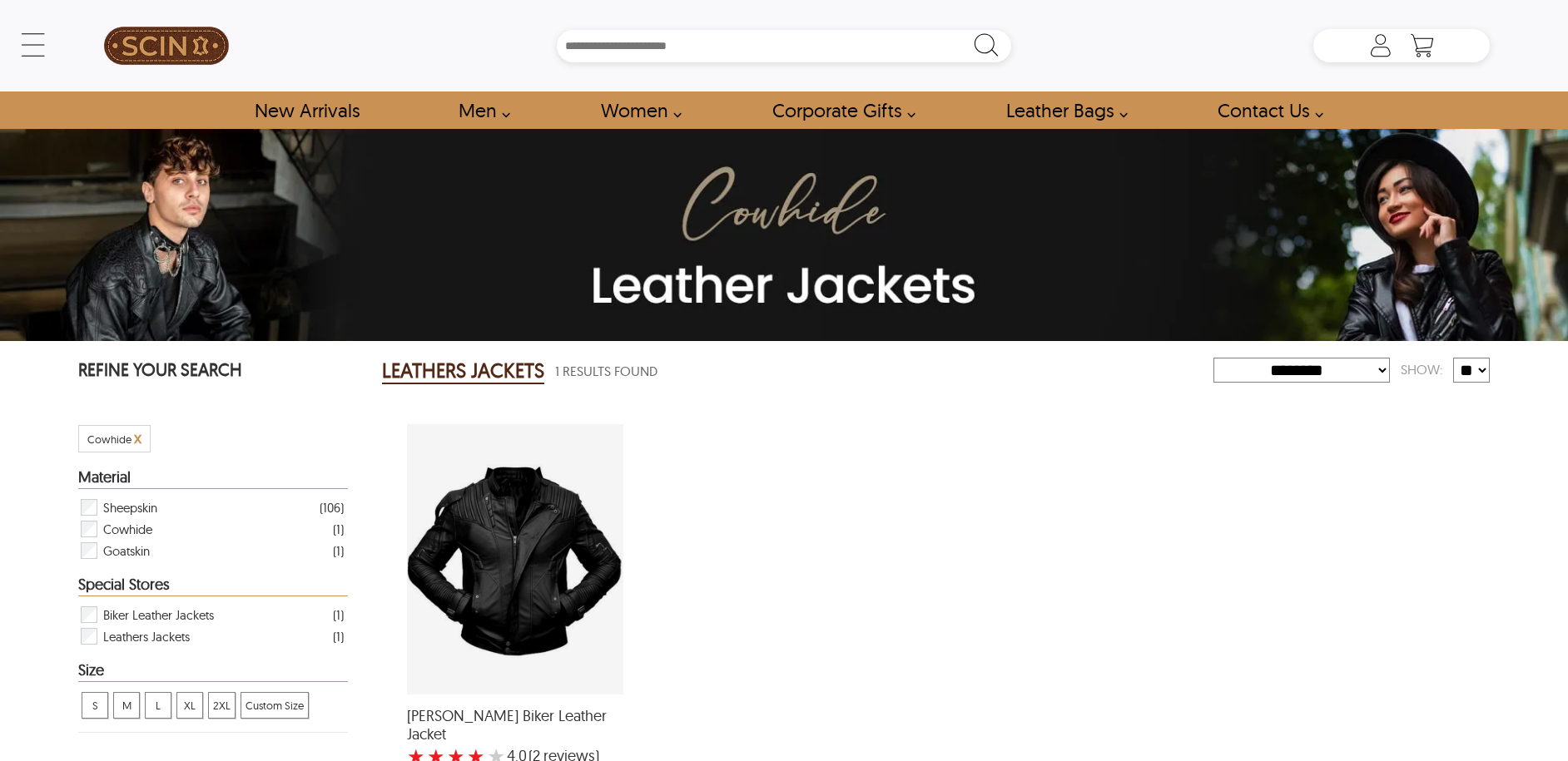
select select "********"
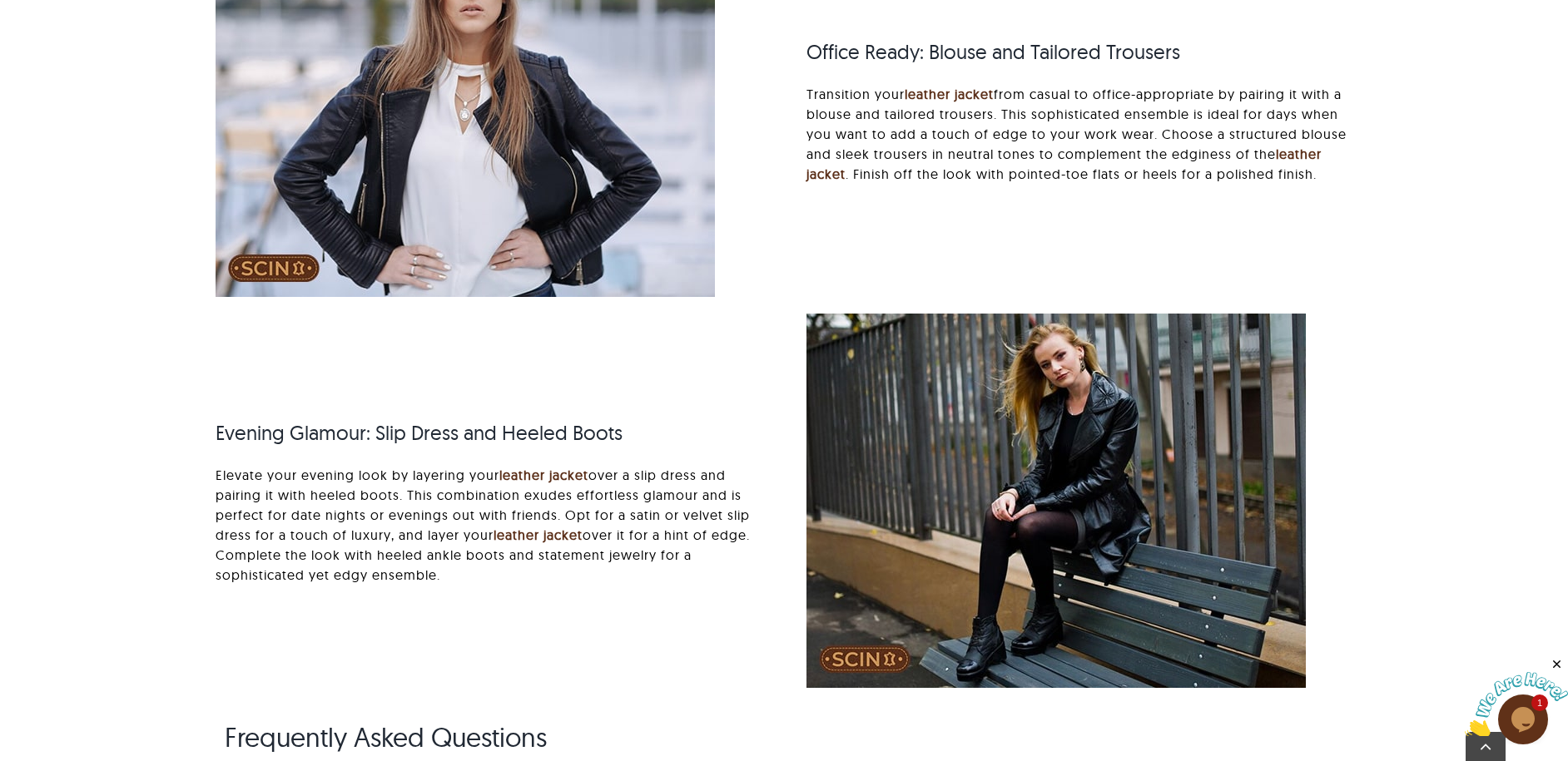
scroll to position [7336, 0]
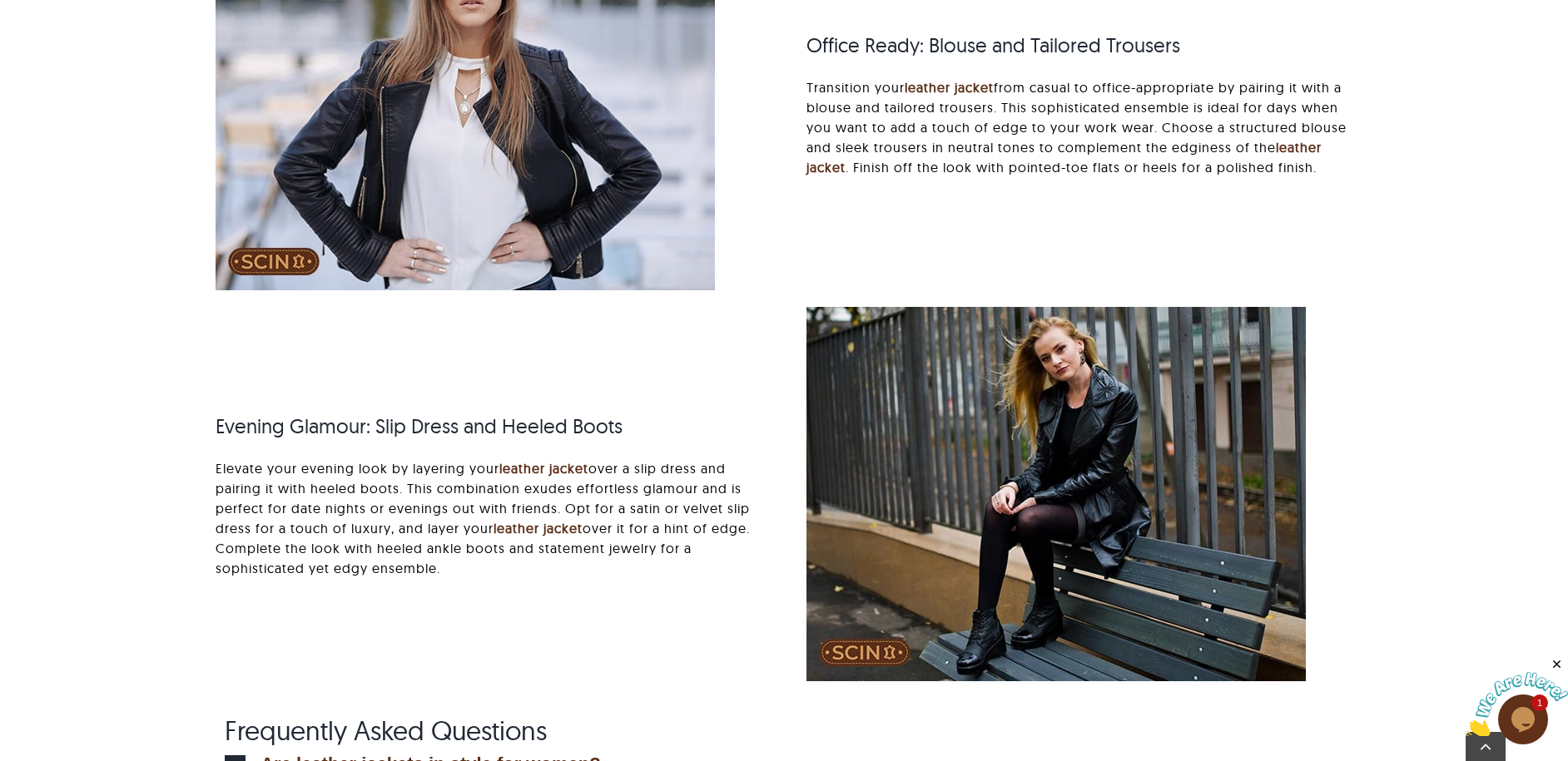
click at [592, 282] on img "Office Ready: Blouse and Tailored Trousers" at bounding box center [465, 103] width 500 height 374
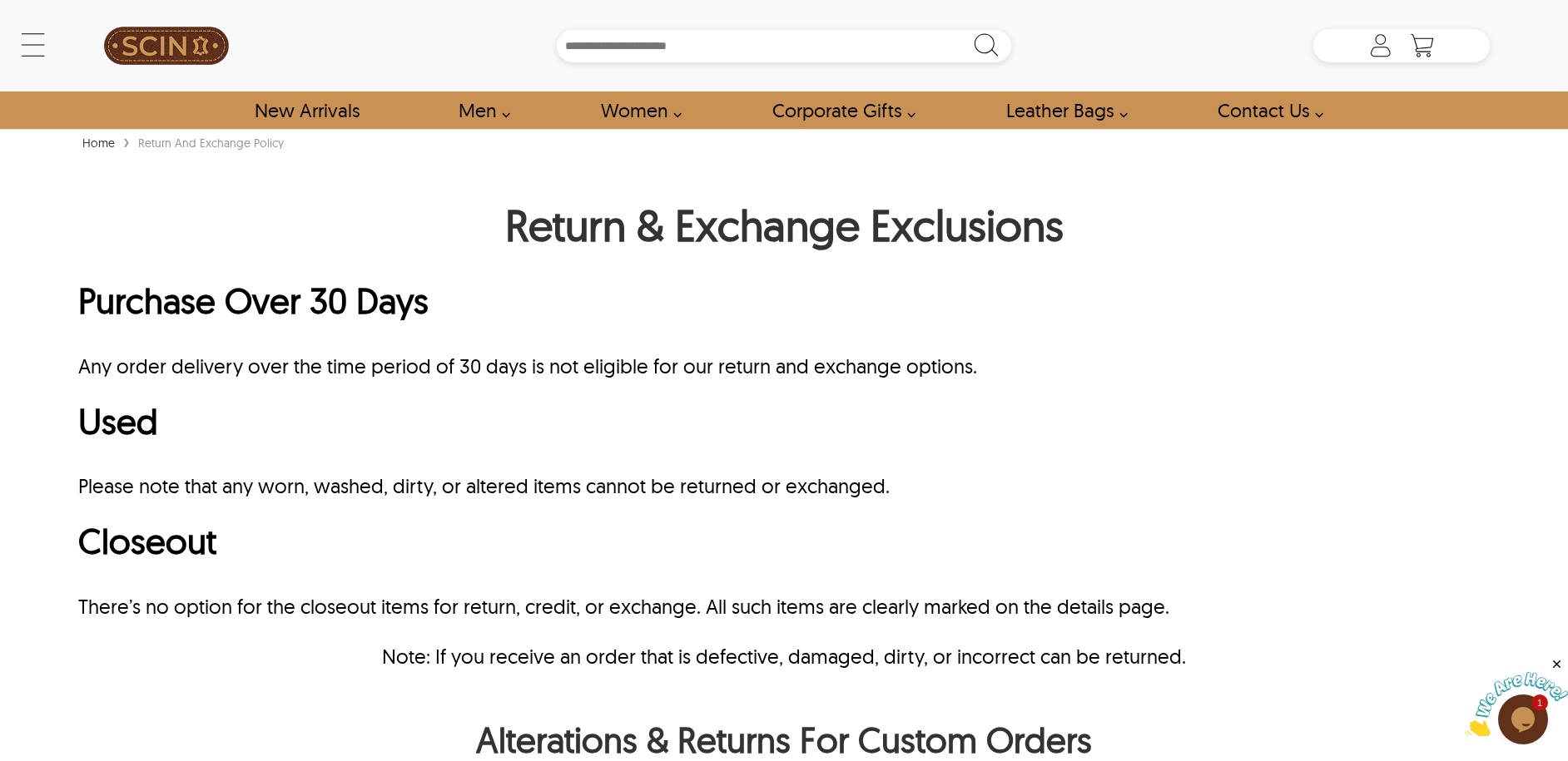
scroll to position [282, 0]
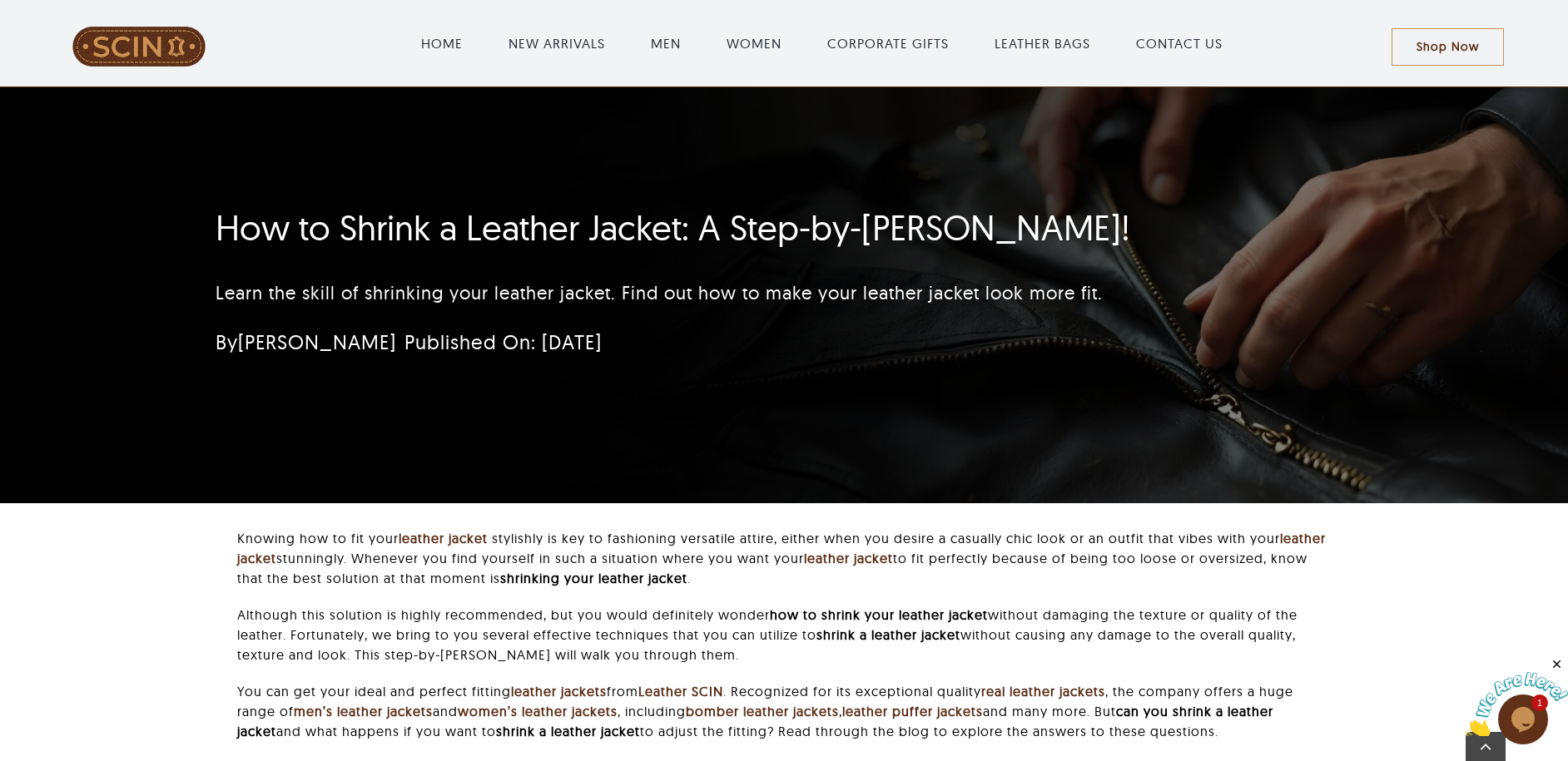
scroll to position [940, 0]
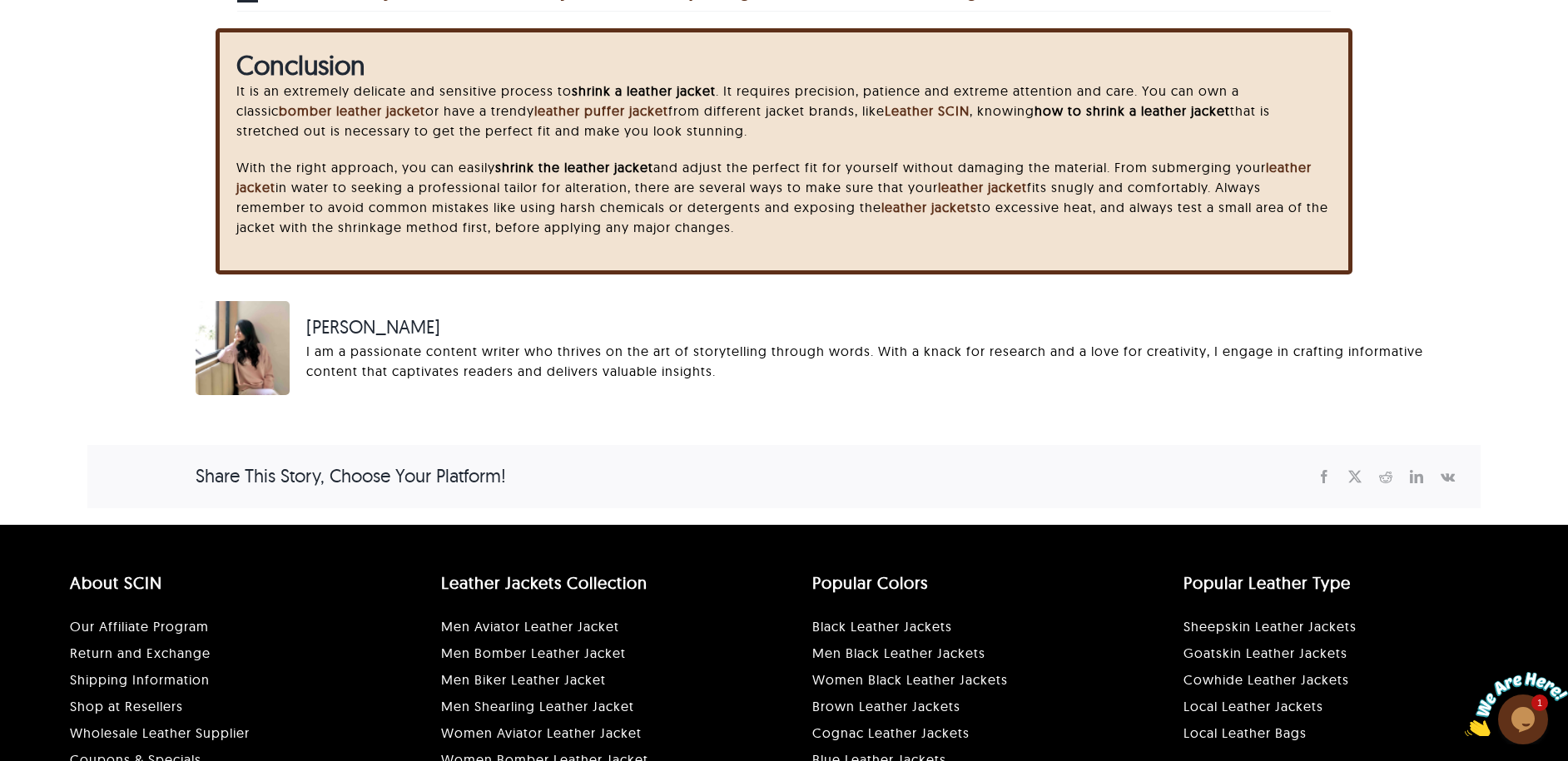
scroll to position [3686, 0]
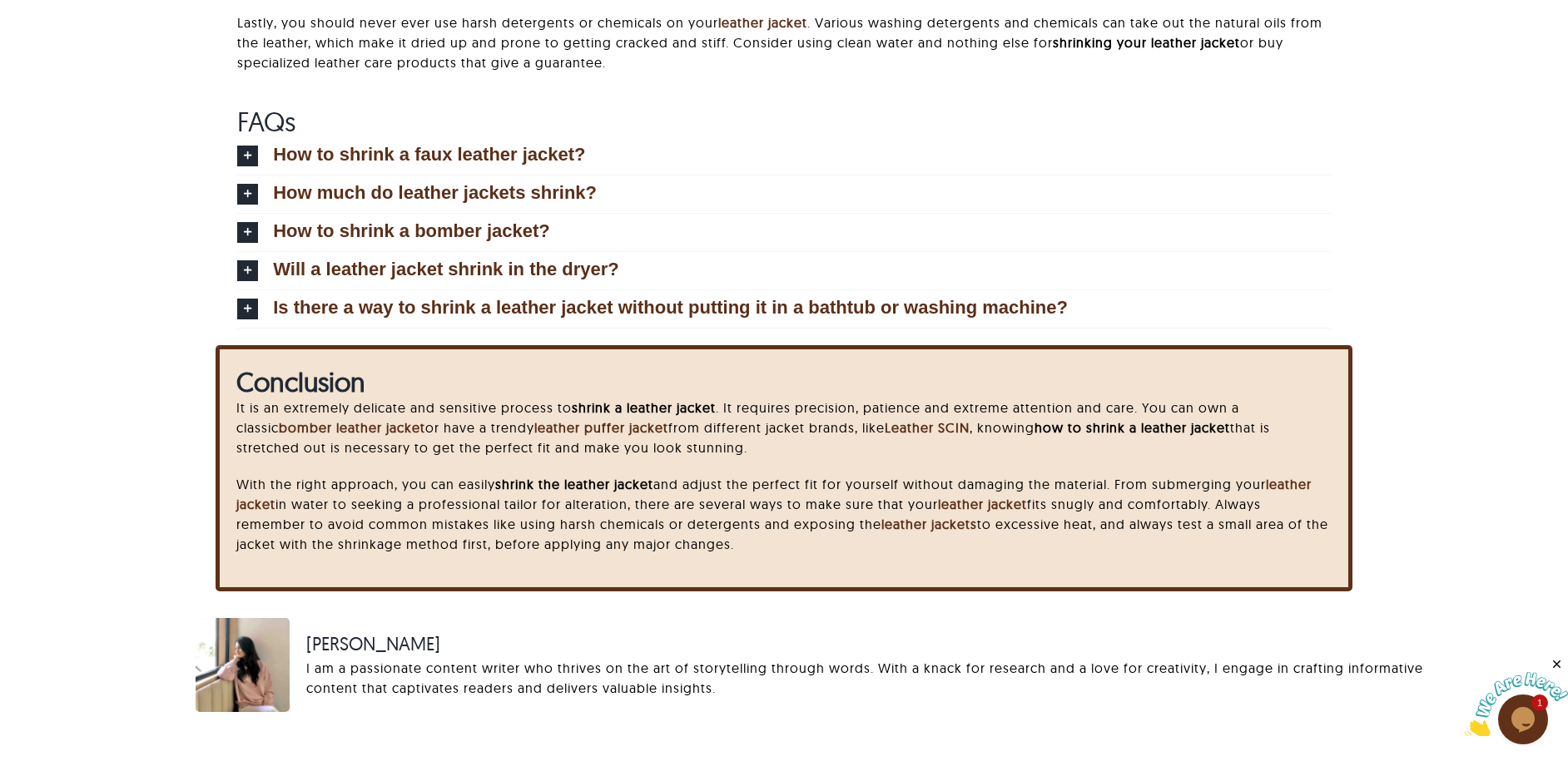
click at [742, 124] on h2 "FAQs" at bounding box center [784, 122] width 1093 height 32
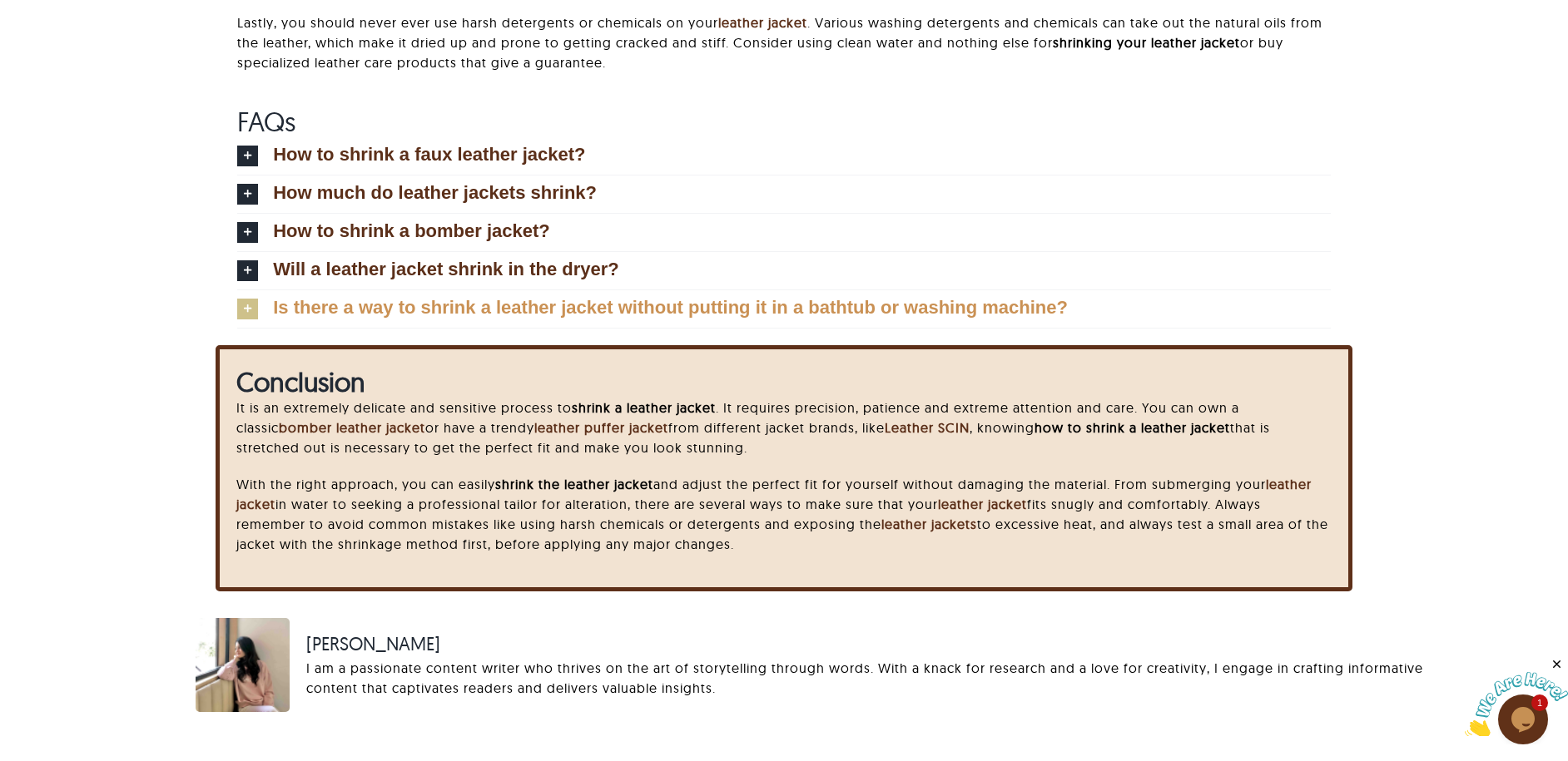
click at [441, 316] on span "Is there a way to shrink a leather jacket without putting it in a bathtub or wa…" at bounding box center [670, 308] width 795 height 19
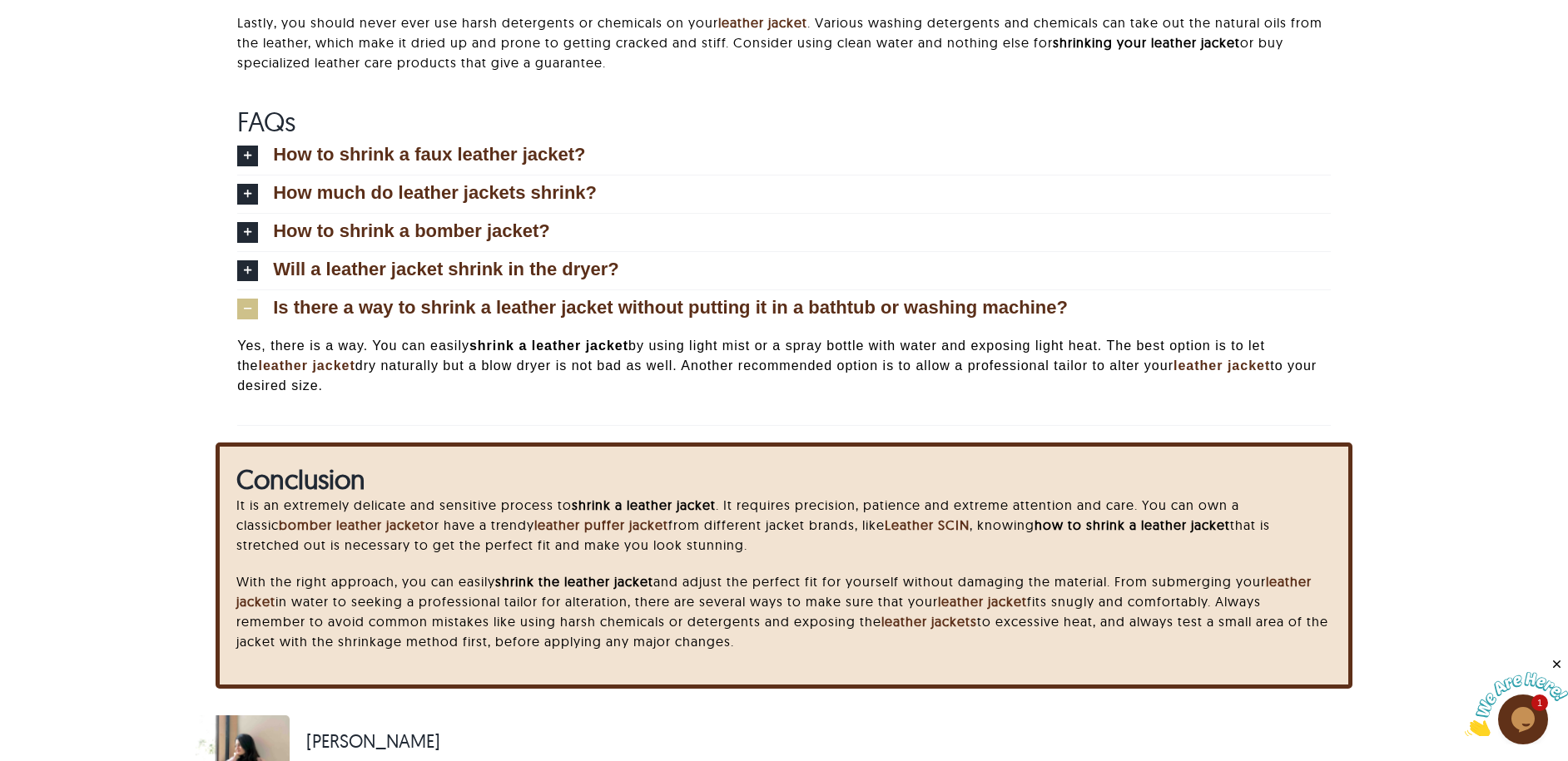
click at [441, 316] on span "Is there a way to shrink a leather jacket without putting it in a bathtub or wa…" at bounding box center [670, 308] width 795 height 19
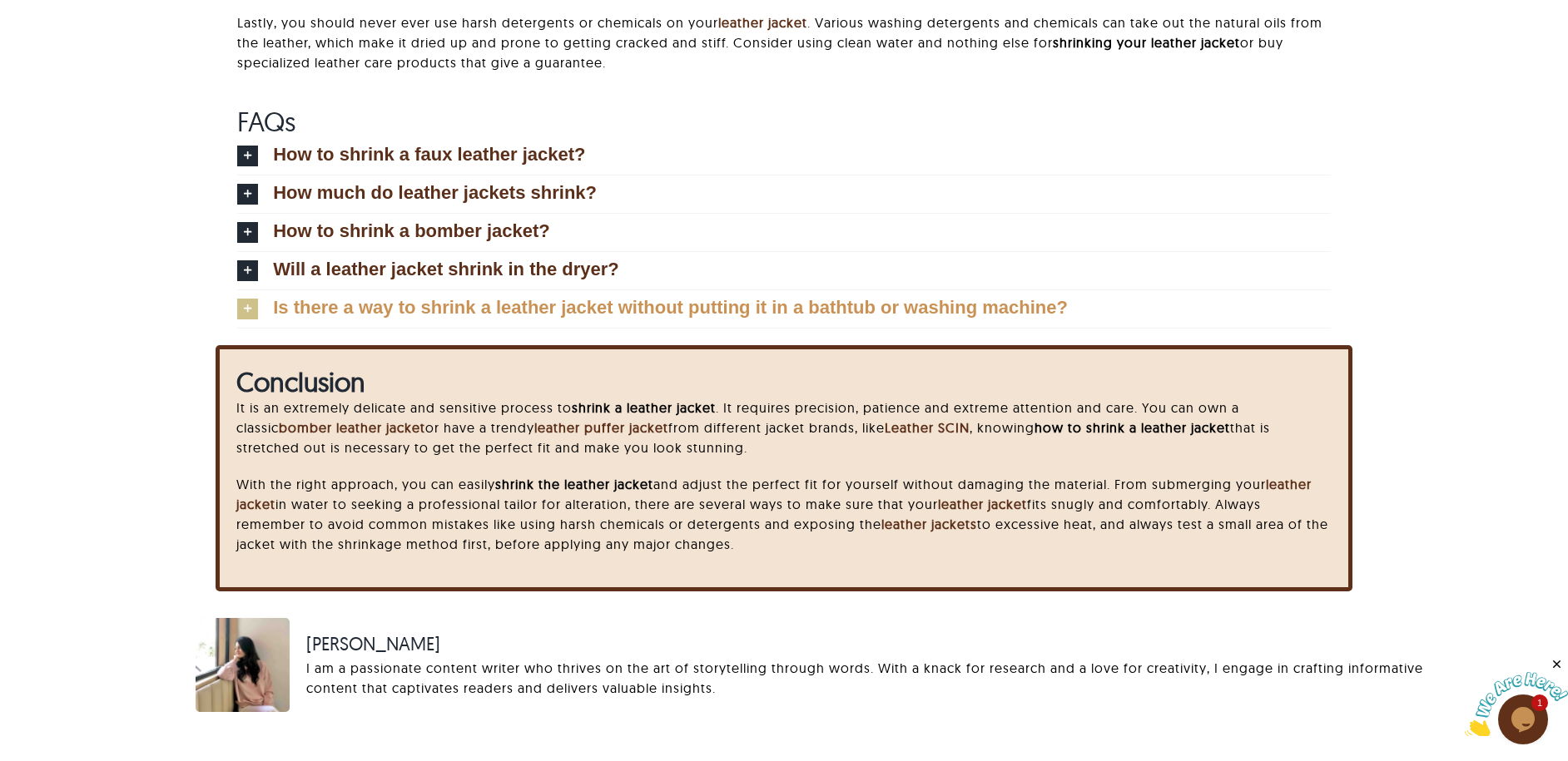
click at [441, 316] on span "Is there a way to shrink a leather jacket without putting it in a bathtub or wa…" at bounding box center [670, 308] width 795 height 19
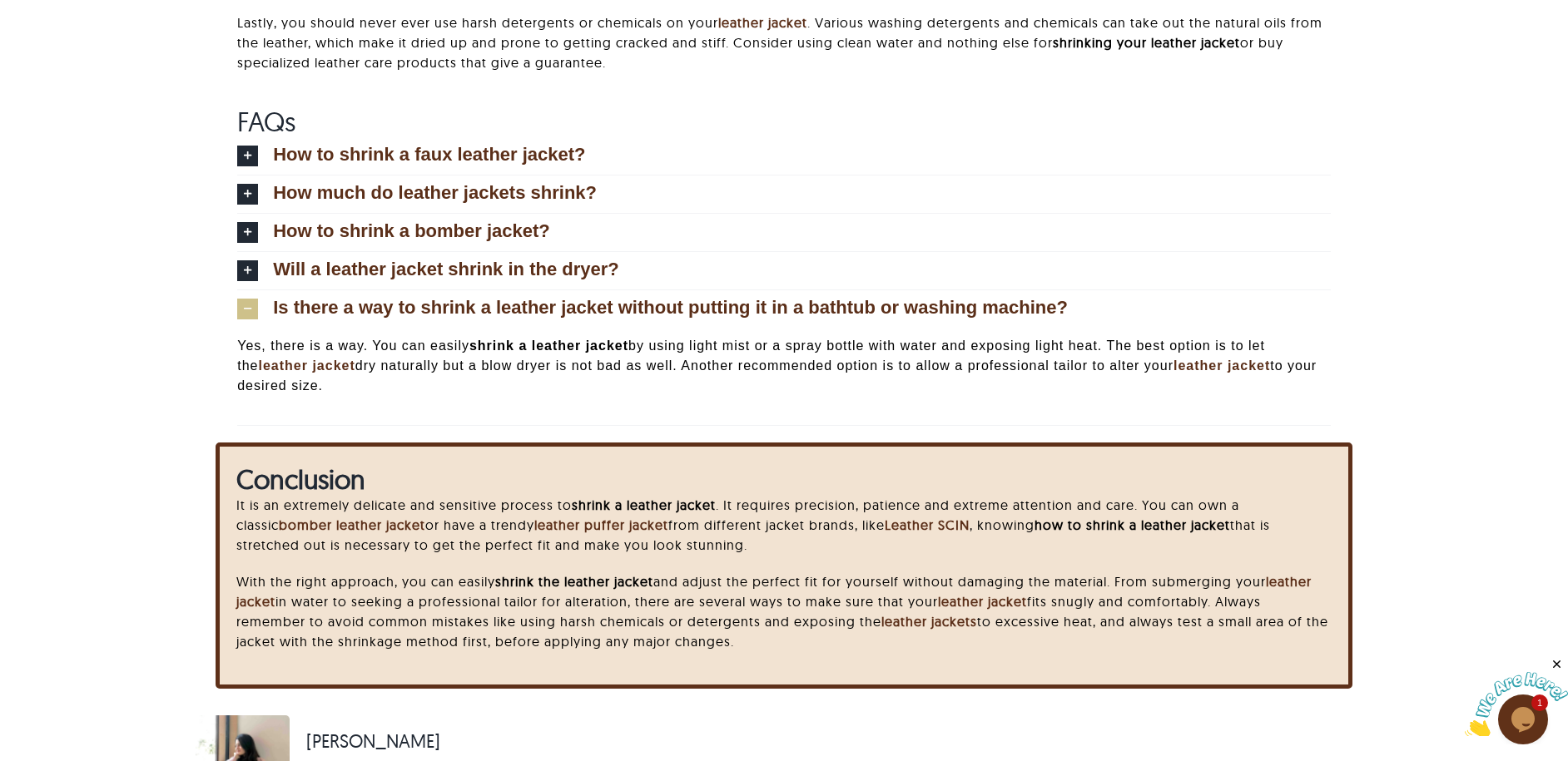
click at [441, 316] on span "Is there a way to shrink a leather jacket without putting it in a bathtub or wa…" at bounding box center [670, 308] width 795 height 19
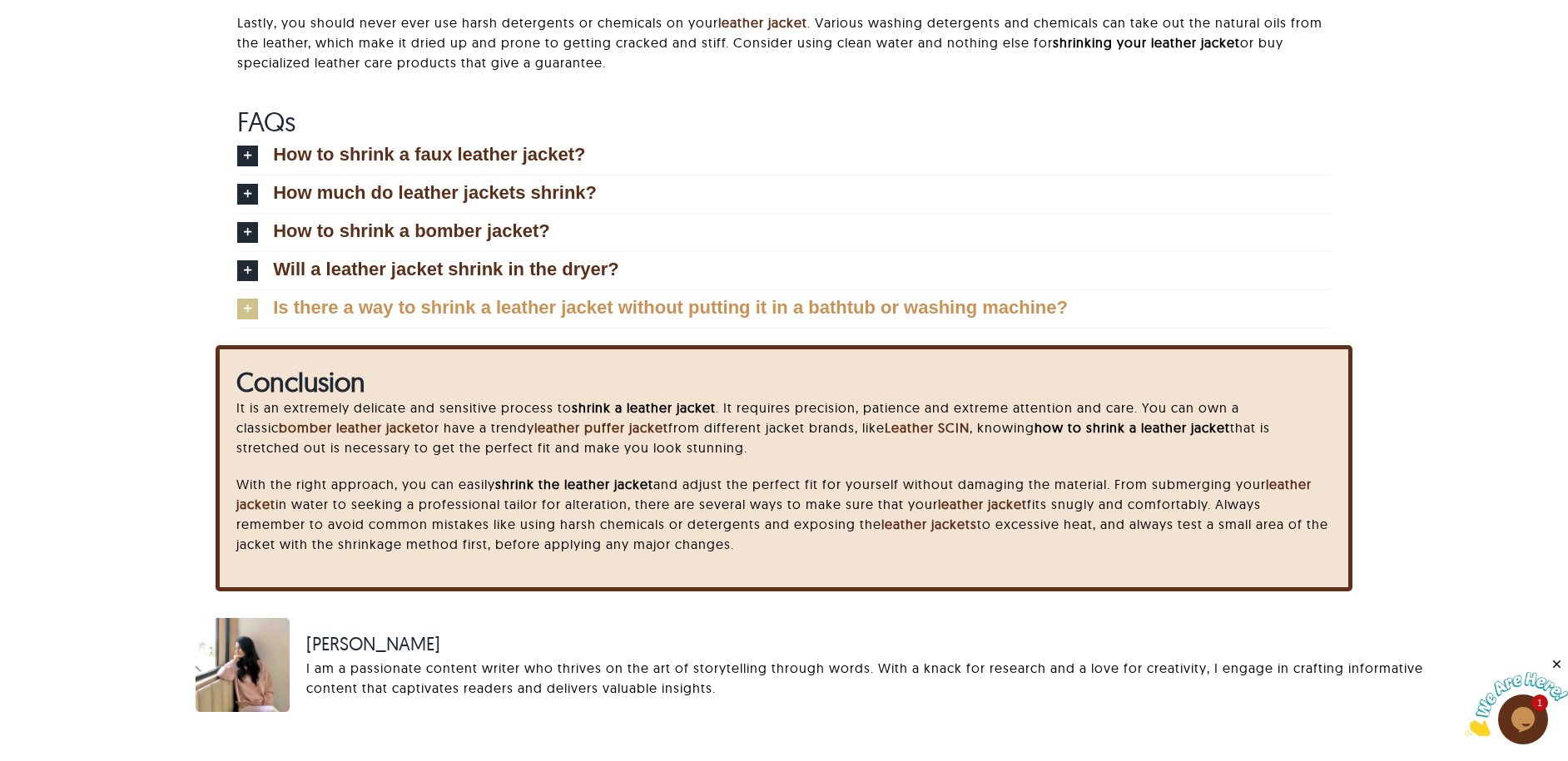
click at [441, 316] on span "Is there a way to shrink a leather jacket without putting it in a bathtub or wa…" at bounding box center [670, 308] width 795 height 19
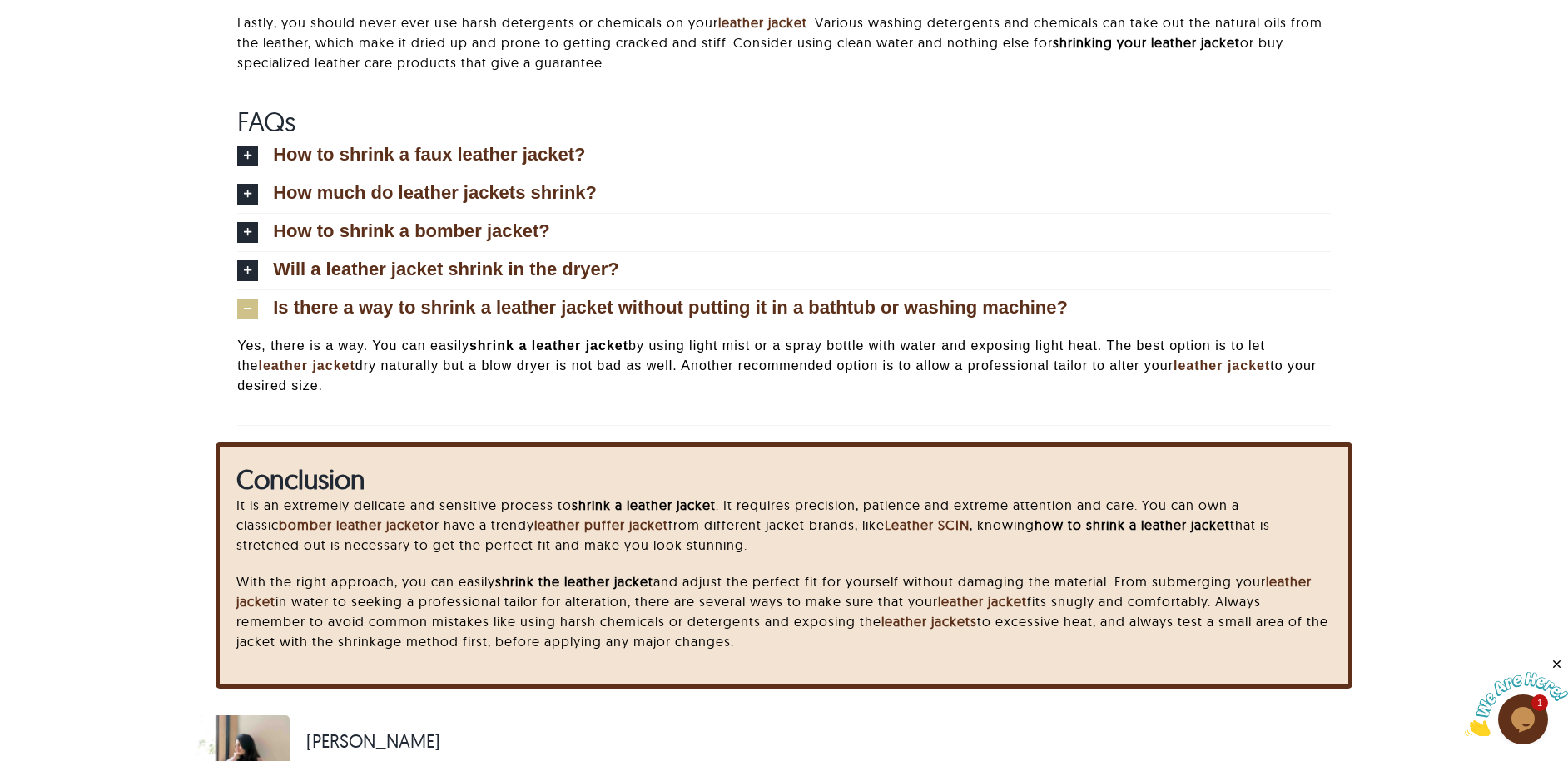
drag, startPoint x: 328, startPoint y: 384, endPoint x: 235, endPoint y: 354, distance: 97.7
click at [235, 354] on div "FAQs How to shrink a faux leather jacket? Faux leather jackets are very less re…" at bounding box center [784, 266] width 1136 height 320
click at [250, 314] on icon at bounding box center [248, 309] width 20 height 20
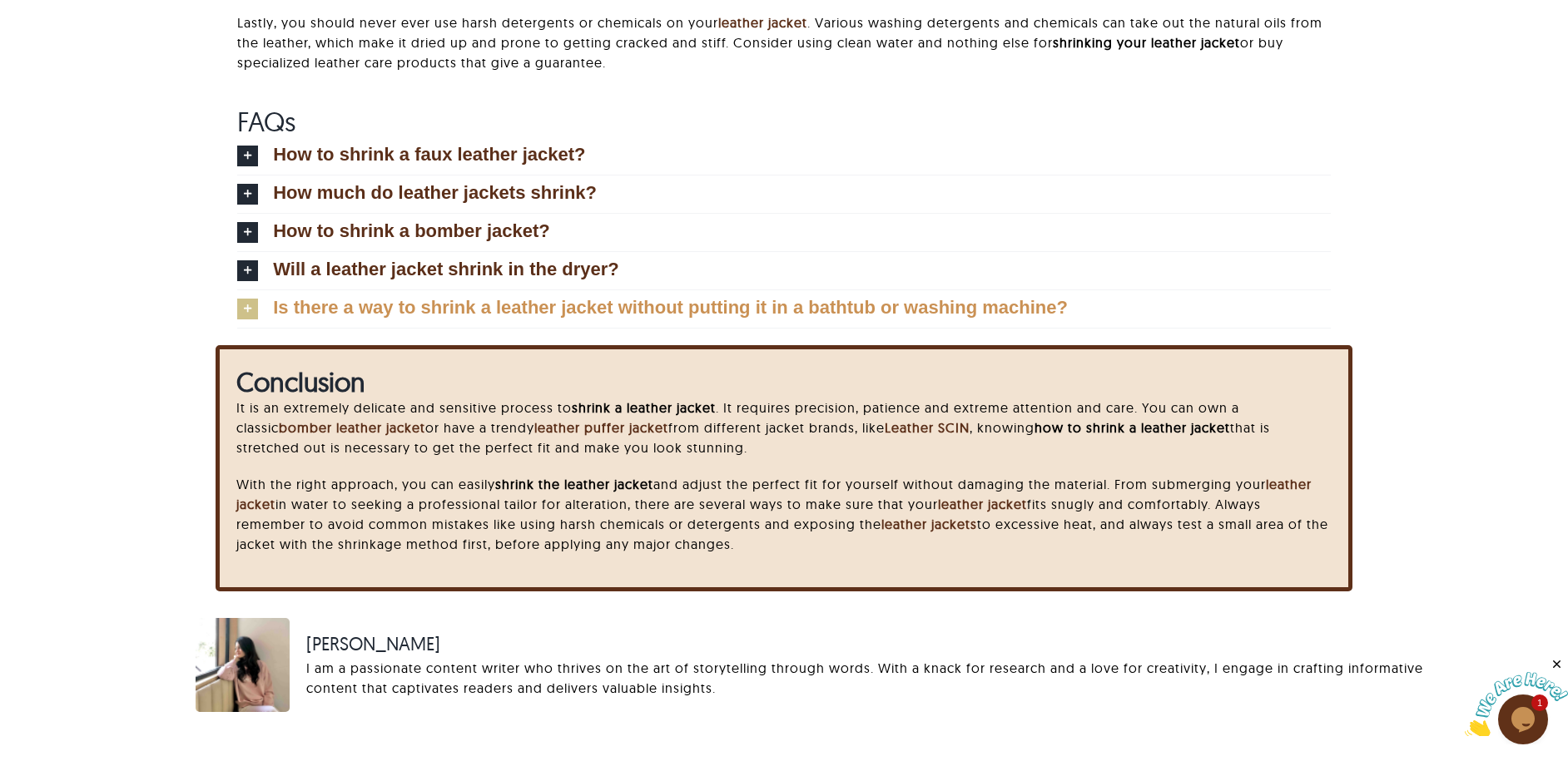
click at [306, 306] on span "Is there a way to shrink a leather jacket without putting it in a bathtub or wa…" at bounding box center [670, 308] width 795 height 19
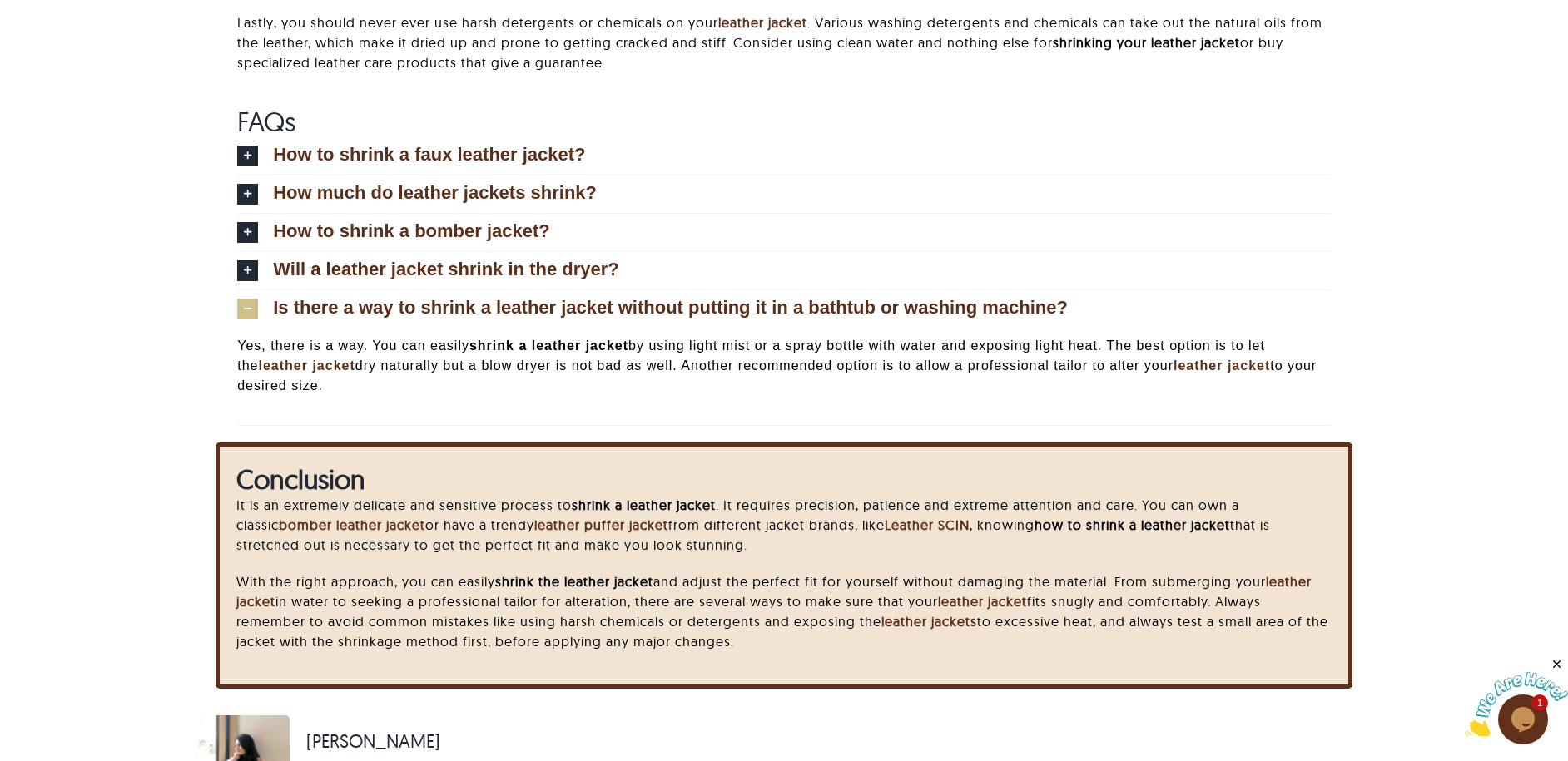
click at [306, 306] on span "Is there a way to shrink a leather jacket without putting it in a bathtub or wa…" at bounding box center [670, 308] width 795 height 19
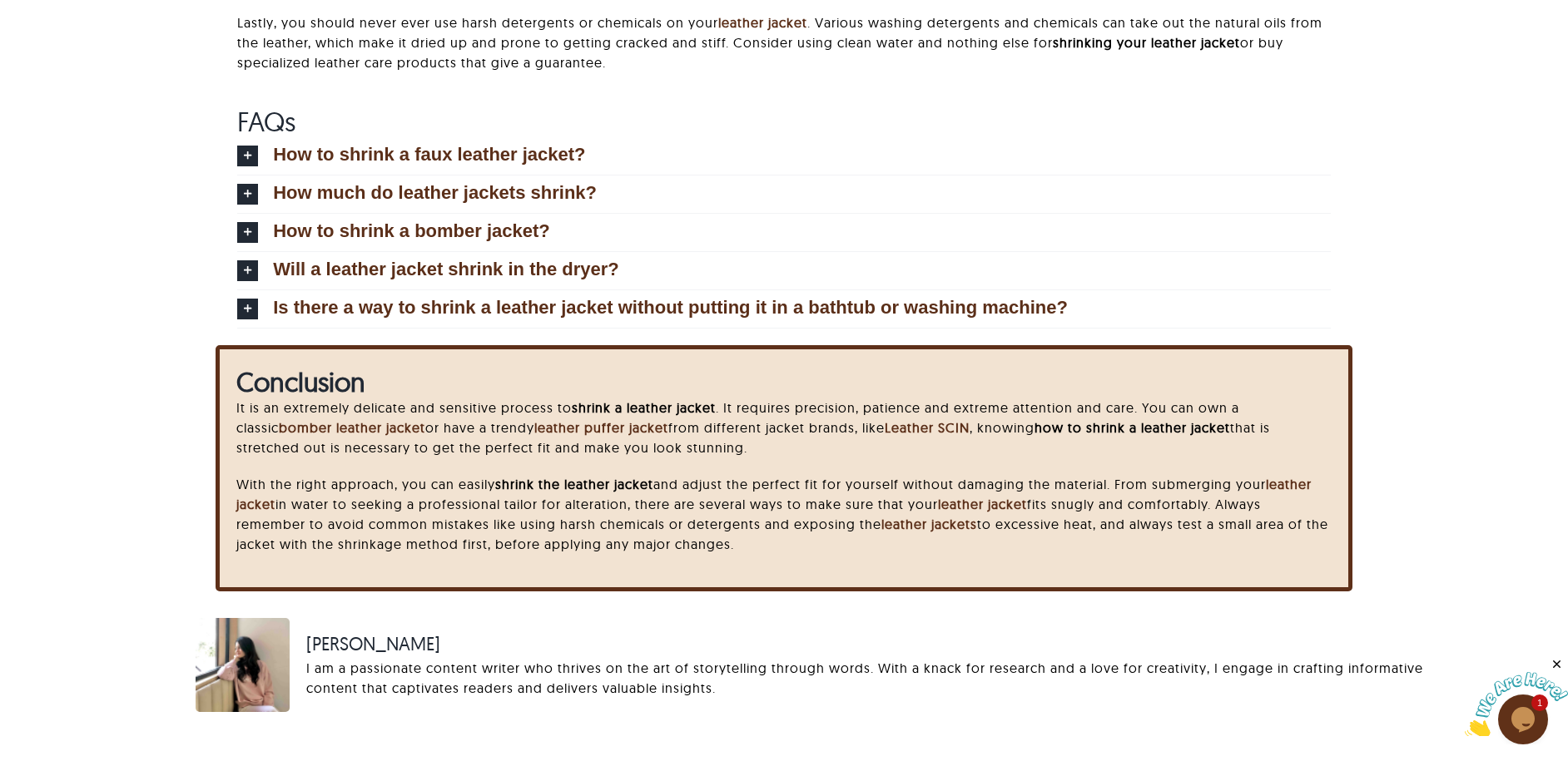
click at [197, 312] on div "FAQs How to shrink a faux leather jacket? Faux leather jackets are very less re…" at bounding box center [784, 226] width 1393 height 240
click at [511, 160] on span "How to shrink a faux leather jacket?" at bounding box center [428, 154] width 312 height 19
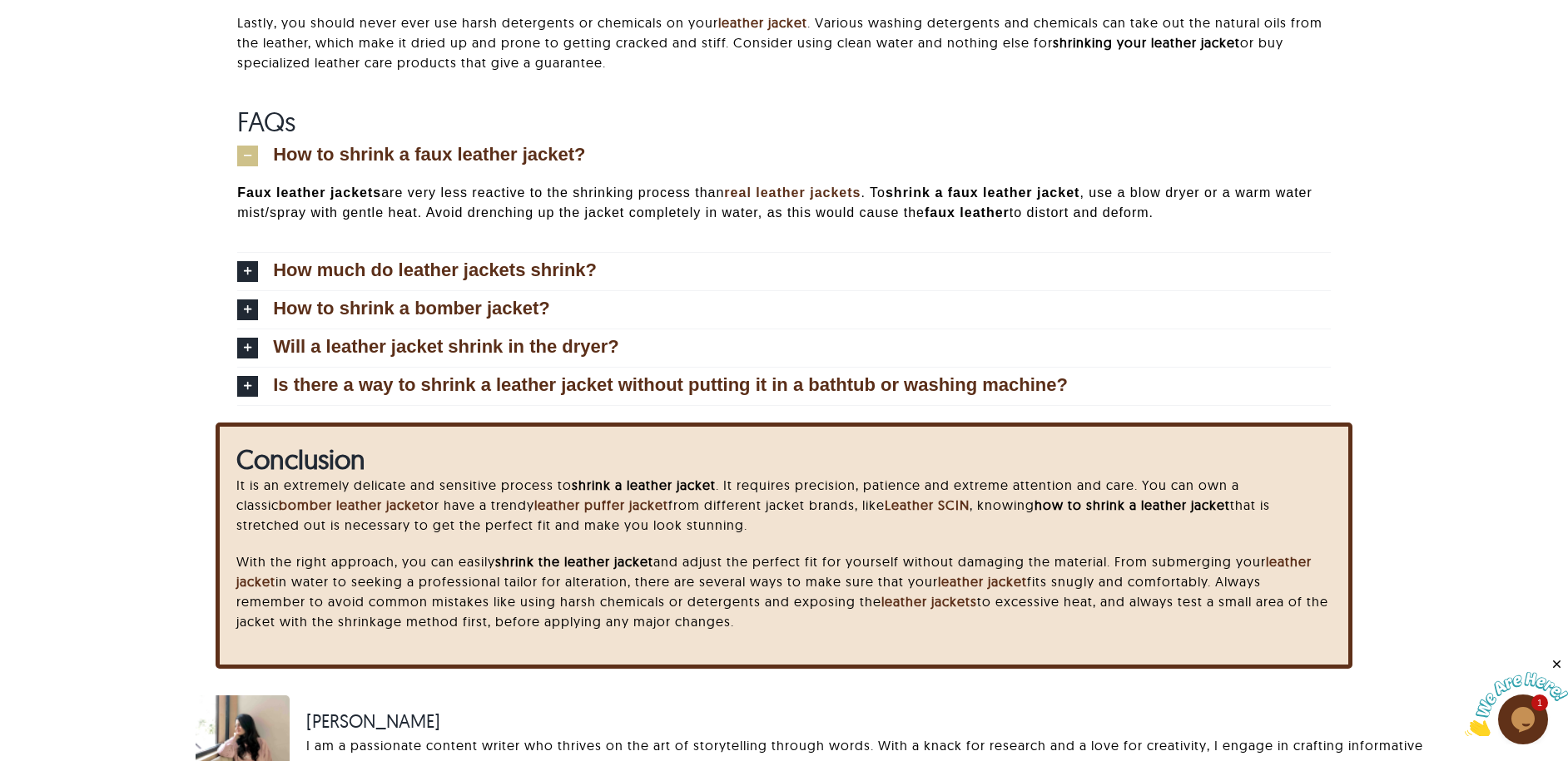
click at [325, 194] on strong "Faux leather jackets" at bounding box center [309, 192] width 144 height 14
